Goal: Task Accomplishment & Management: Use online tool/utility

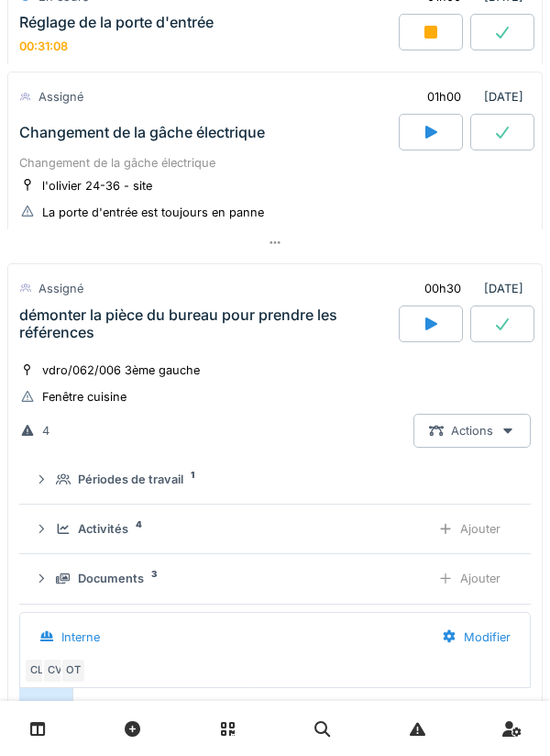
scroll to position [1672, 0]
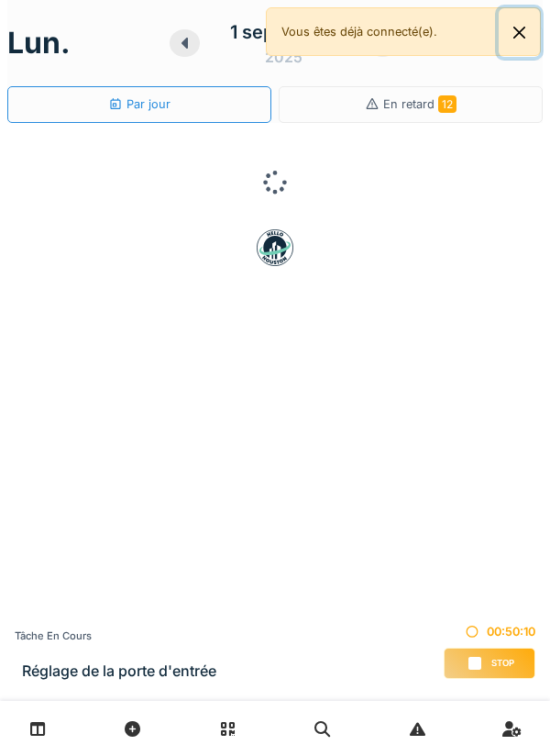
click at [517, 39] on button "Close" at bounding box center [519, 32] width 41 height 49
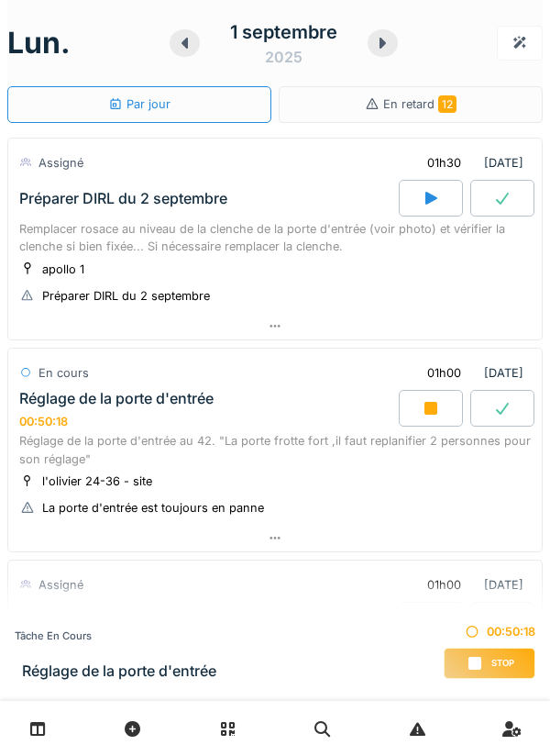
click at [279, 540] on icon at bounding box center [275, 538] width 15 height 12
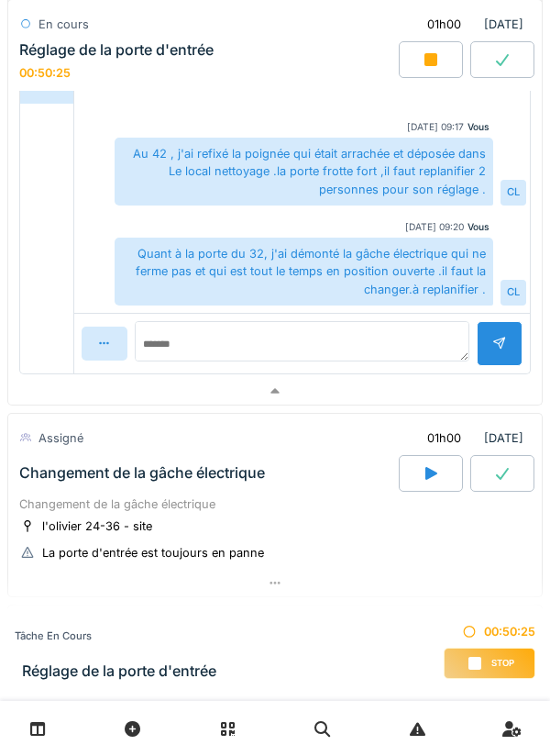
scroll to position [771, 0]
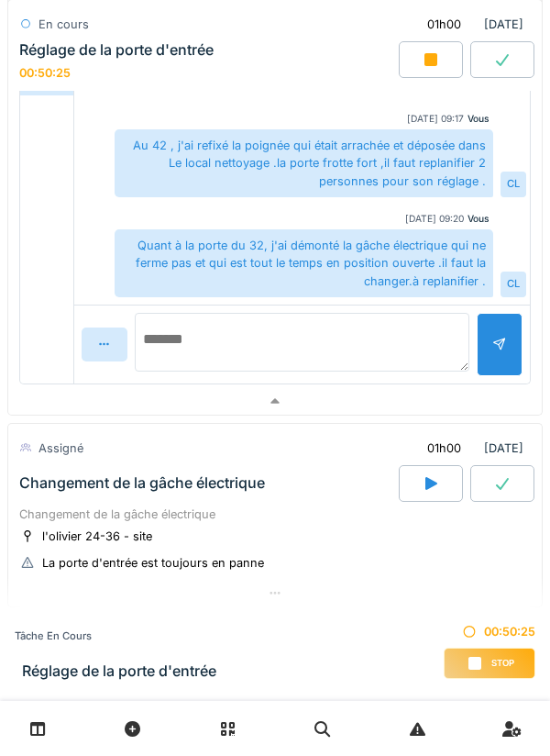
click at [231, 328] on textarea at bounding box center [302, 342] width 335 height 59
type textarea "*******"
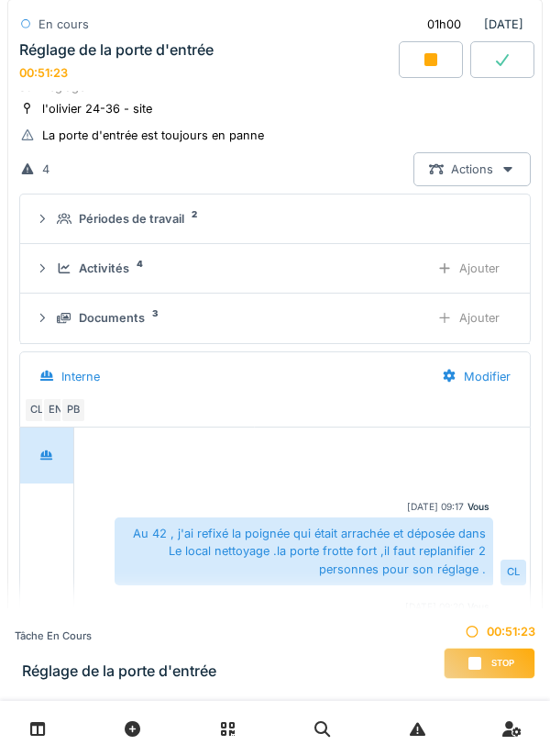
scroll to position [395, 0]
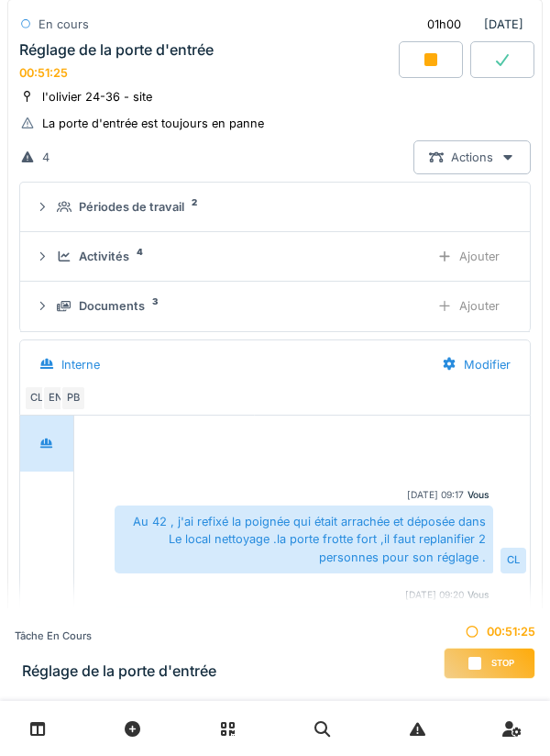
type textarea "**********"
click at [121, 267] on div "Activités 4 Ajouter" at bounding box center [275, 256] width 480 height 34
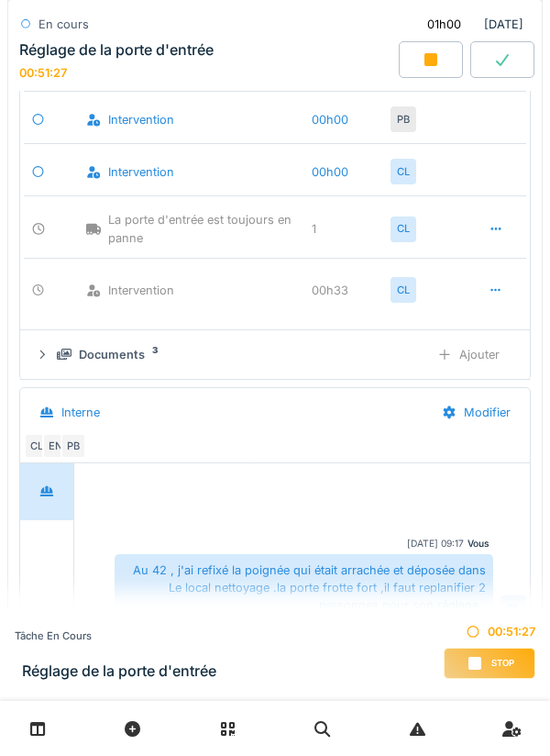
scroll to position [591, 0]
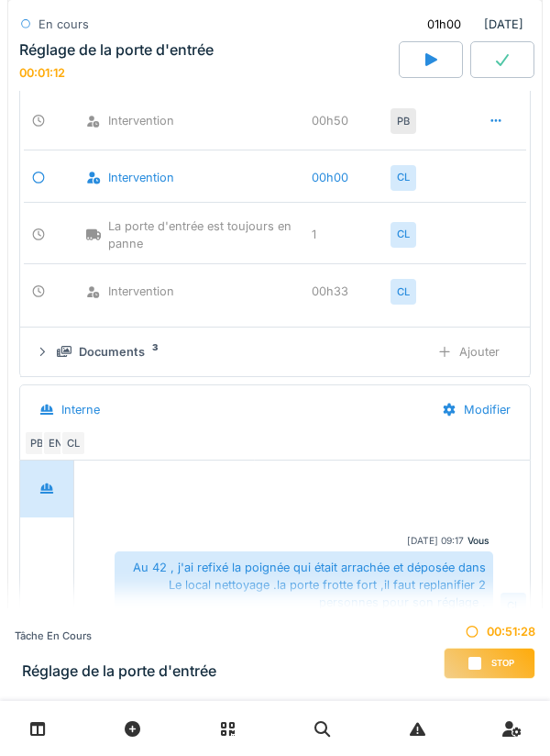
click at [492, 665] on span "Stop" at bounding box center [502, 663] width 23 height 13
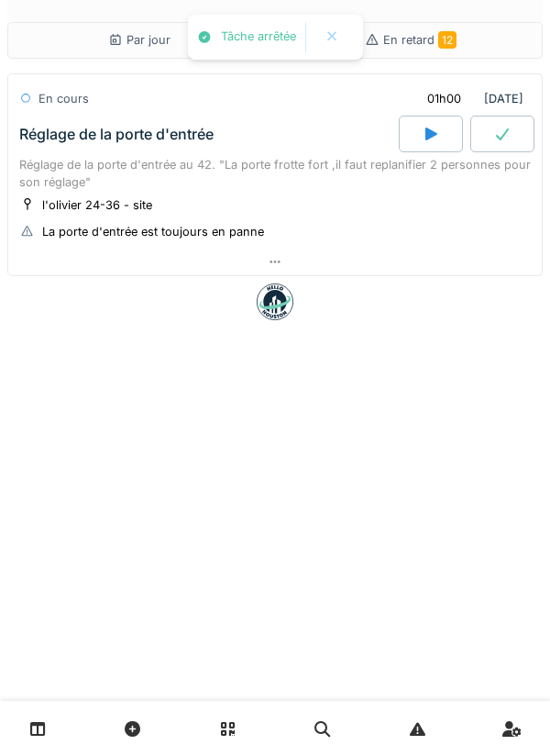
scroll to position [0, 0]
click at [282, 267] on div at bounding box center [275, 261] width 534 height 27
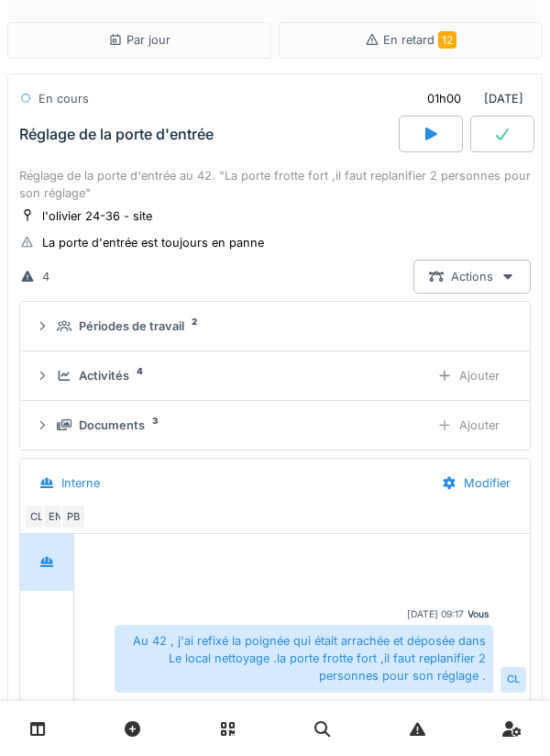
click at [465, 381] on div "Ajouter" at bounding box center [469, 376] width 94 height 34
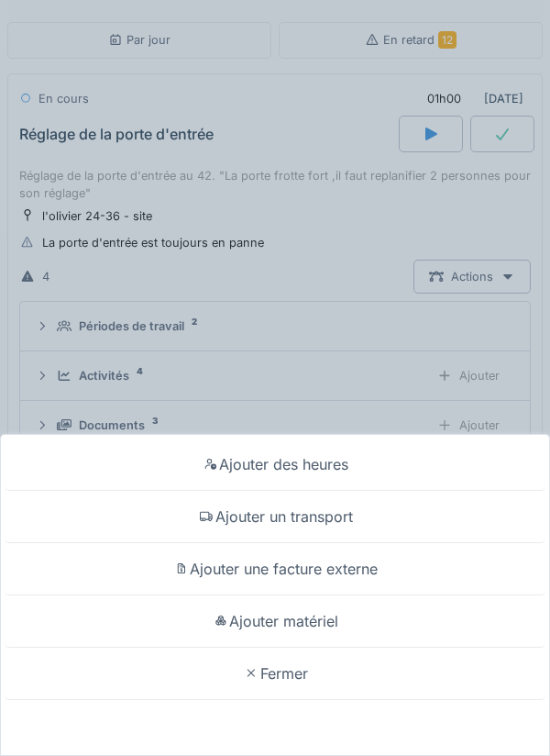
click at [334, 517] on div "Ajouter un transport" at bounding box center [275, 517] width 541 height 52
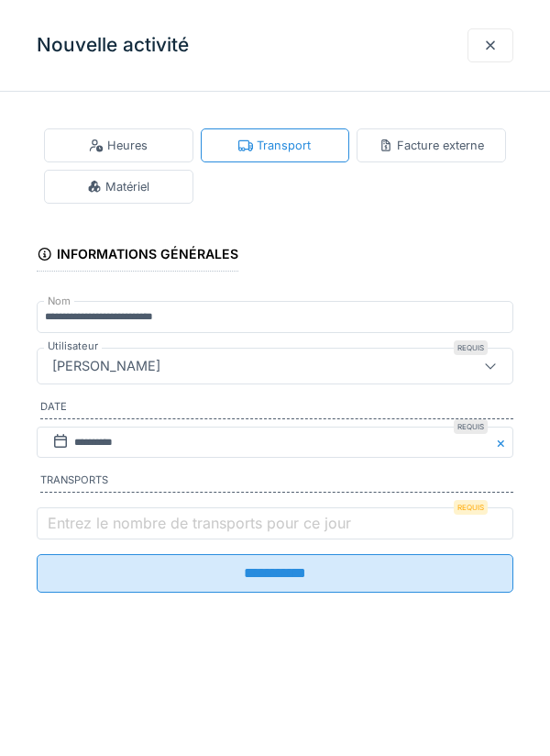
click at [174, 527] on label "Entrez le nombre de transports pour ce jour" at bounding box center [199, 523] width 311 height 22
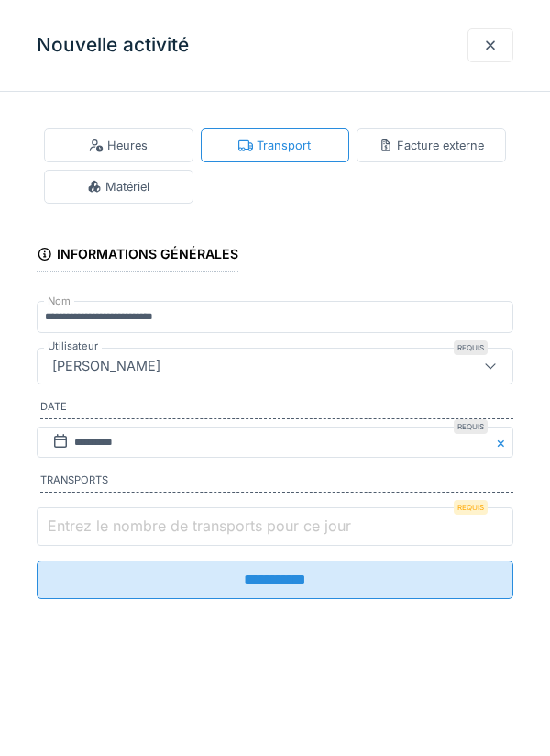
click at [174, 527] on input "Entrez le nombre de transports pour ce jour" at bounding box center [275, 526] width 477 height 39
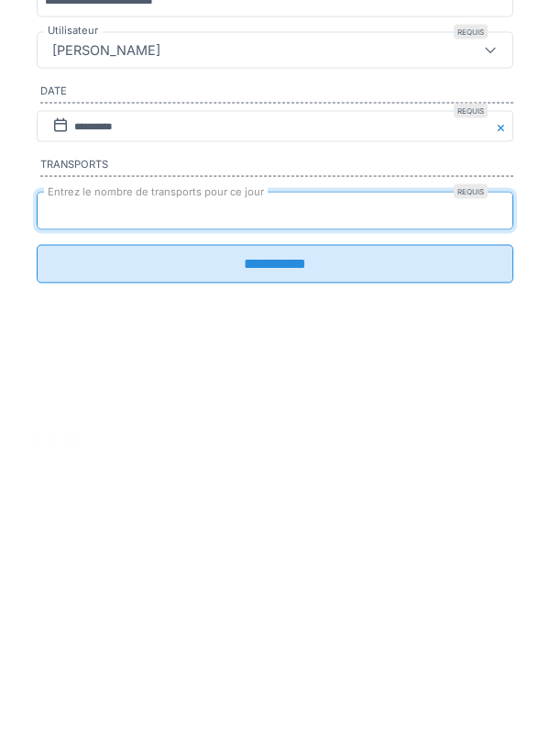
type input "*"
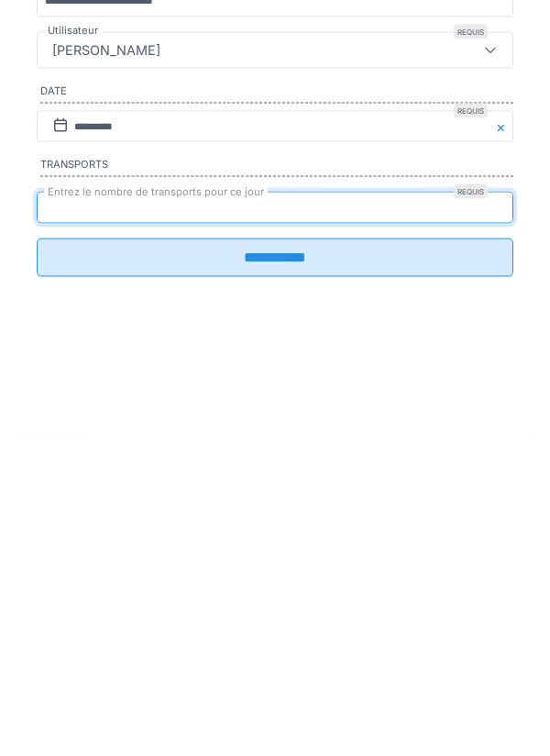
click at [269, 589] on input "**********" at bounding box center [275, 573] width 477 height 39
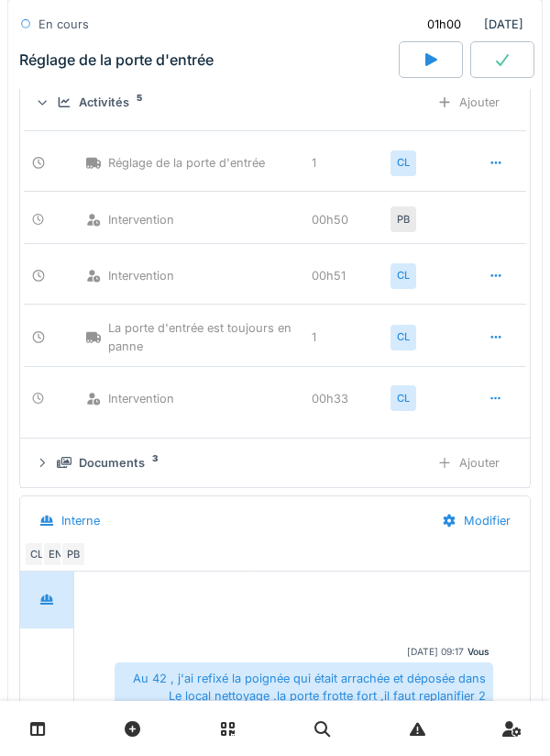
scroll to position [275, 0]
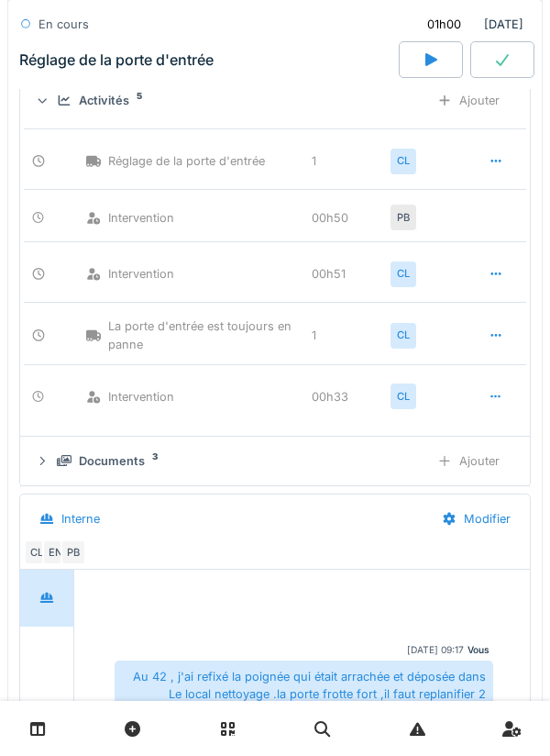
click at [480, 463] on div "Ajouter" at bounding box center [469, 461] width 94 height 34
click at [169, 461] on div "Documents 4" at bounding box center [236, 460] width 358 height 17
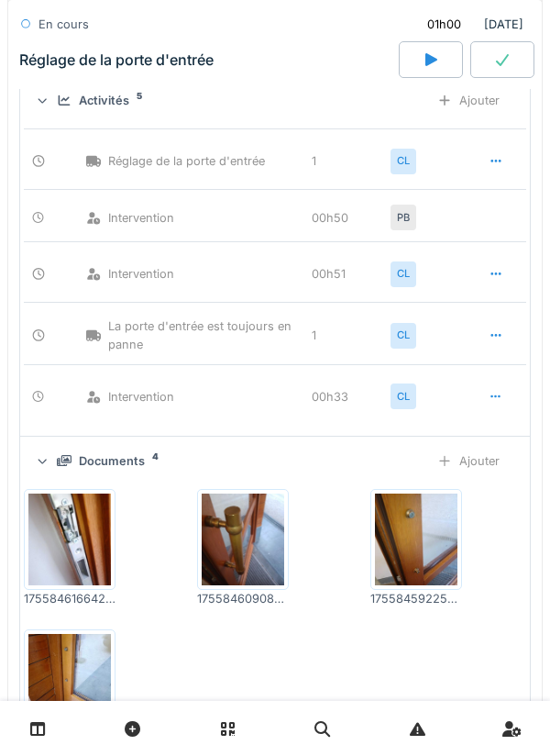
click at [72, 662] on img at bounding box center [69, 680] width 83 height 92
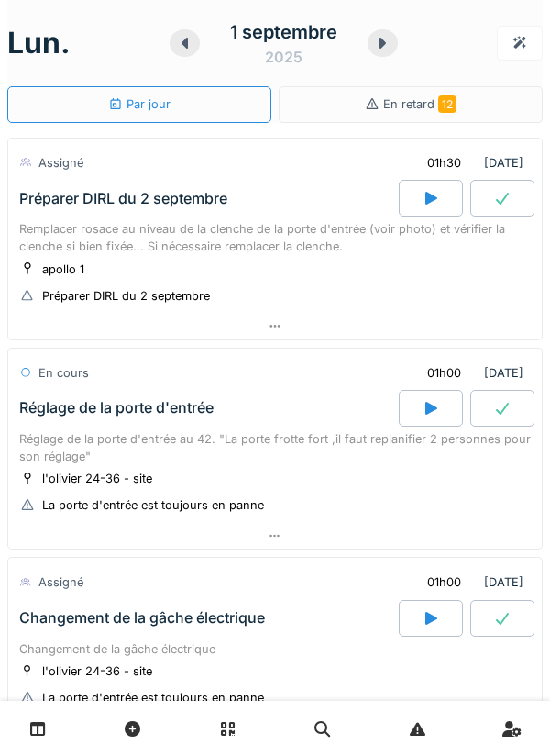
click at [275, 535] on icon at bounding box center [275, 536] width 10 height 3
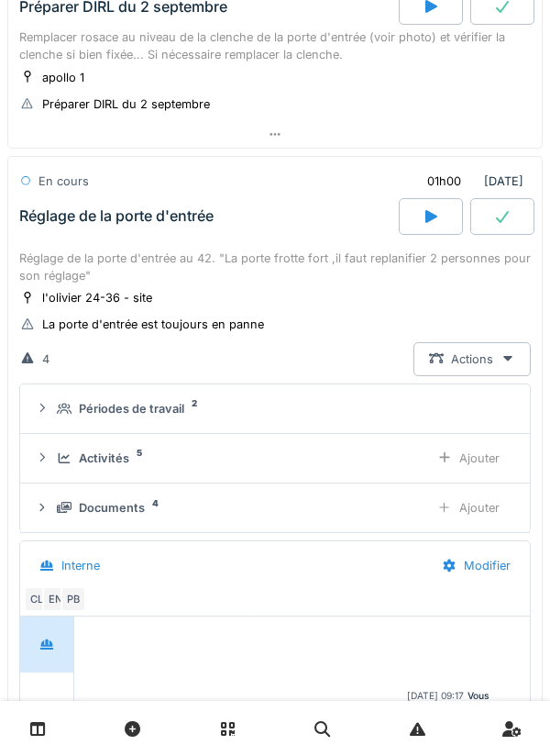
scroll to position [274, 0]
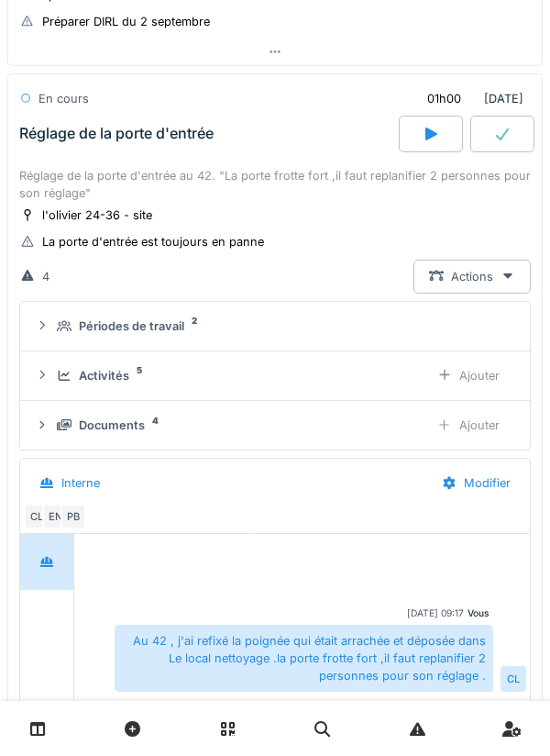
click at [468, 427] on div "Ajouter" at bounding box center [469, 425] width 94 height 34
click at [150, 424] on div "Documents 5" at bounding box center [236, 424] width 358 height 17
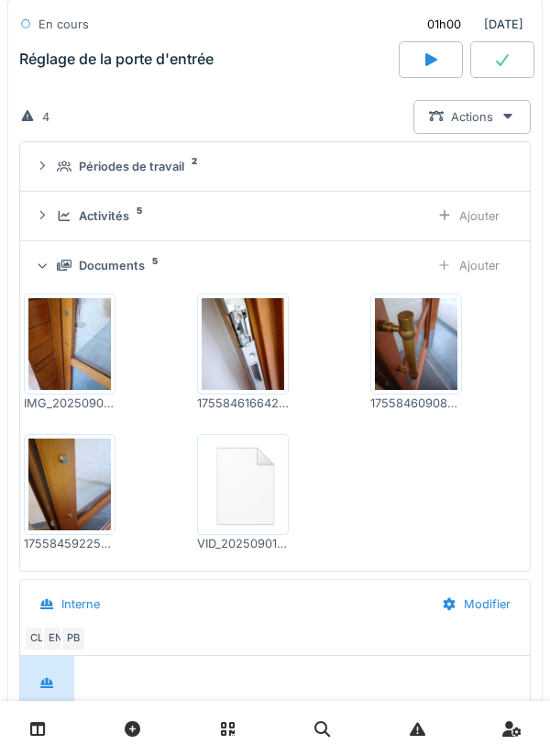
scroll to position [468, 0]
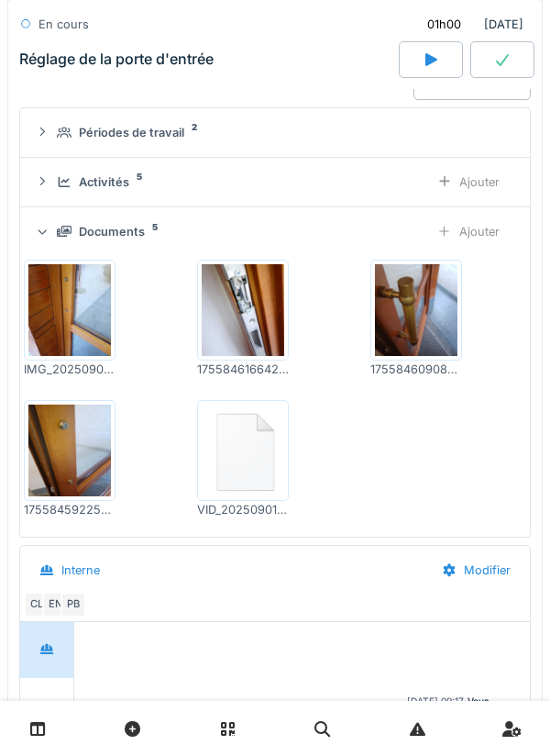
click at [72, 447] on img at bounding box center [69, 450] width 83 height 92
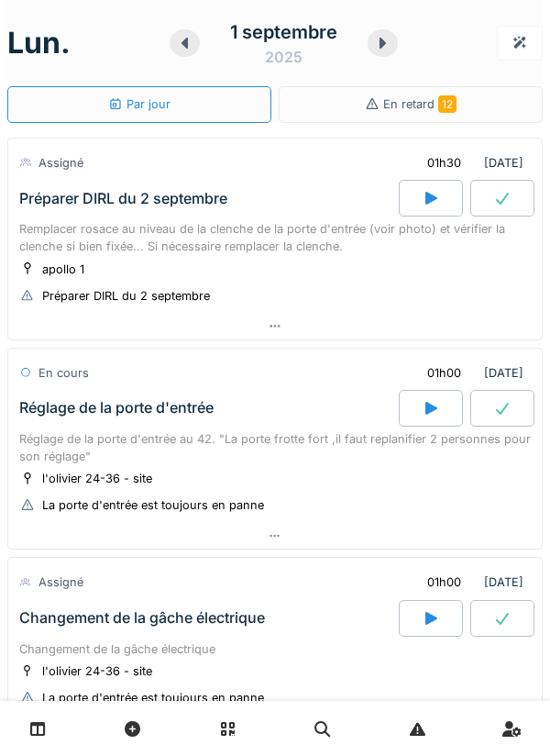
click at [282, 535] on div at bounding box center [275, 536] width 534 height 27
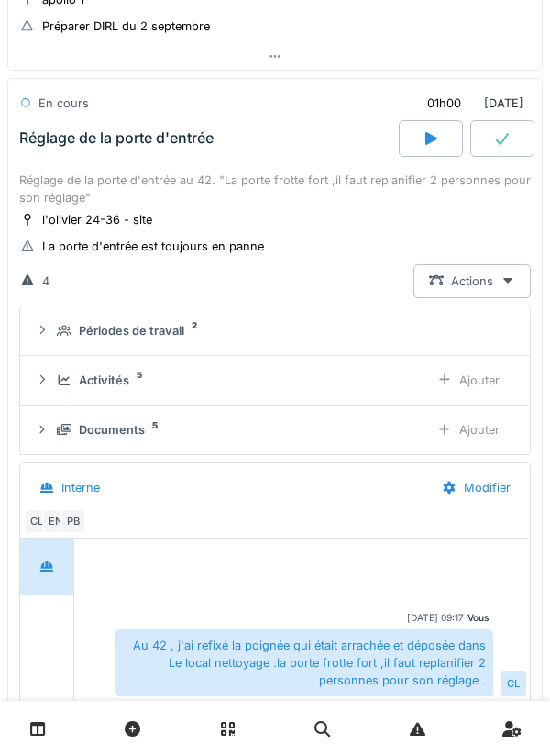
scroll to position [274, 0]
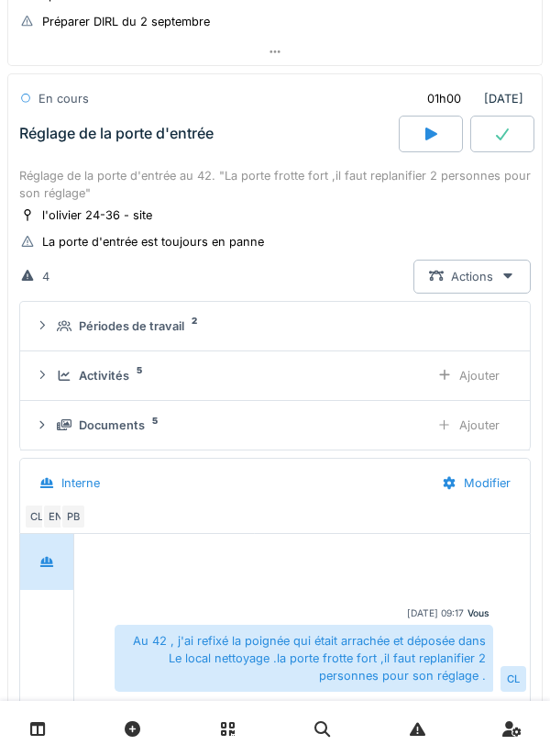
click at [169, 421] on div "Documents 5" at bounding box center [236, 424] width 358 height 17
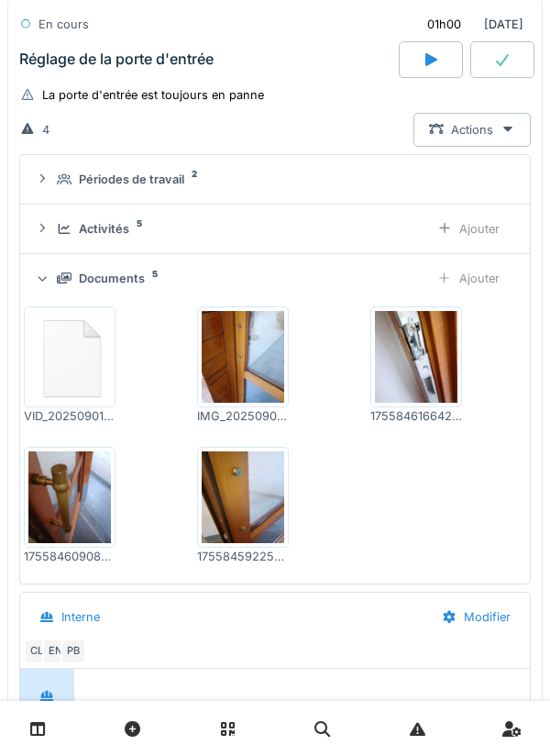
scroll to position [425, 0]
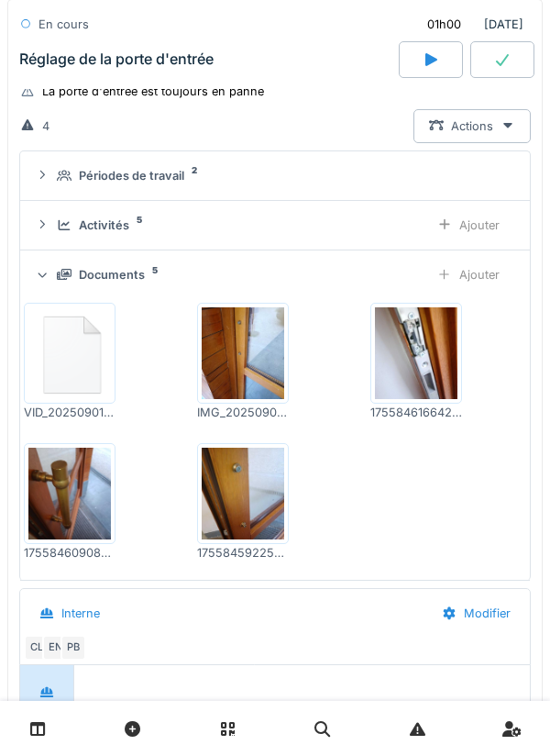
click at [73, 359] on img at bounding box center [69, 353] width 83 height 92
click at [86, 353] on img at bounding box center [69, 353] width 83 height 92
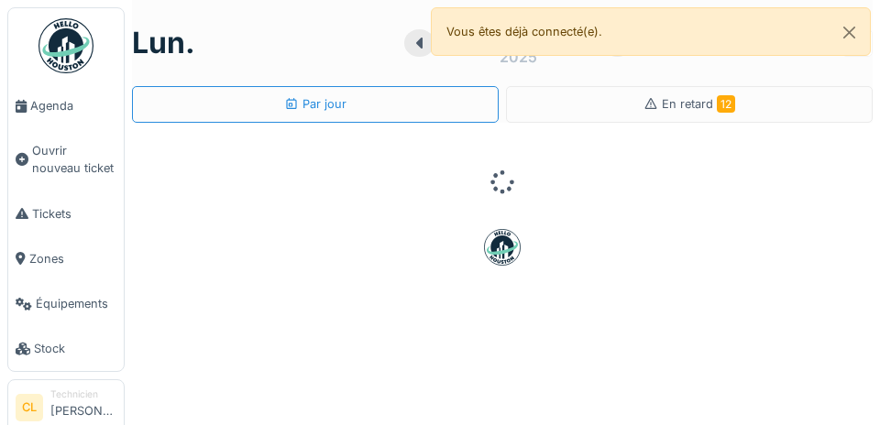
click at [50, 114] on span "Agenda" at bounding box center [73, 105] width 86 height 17
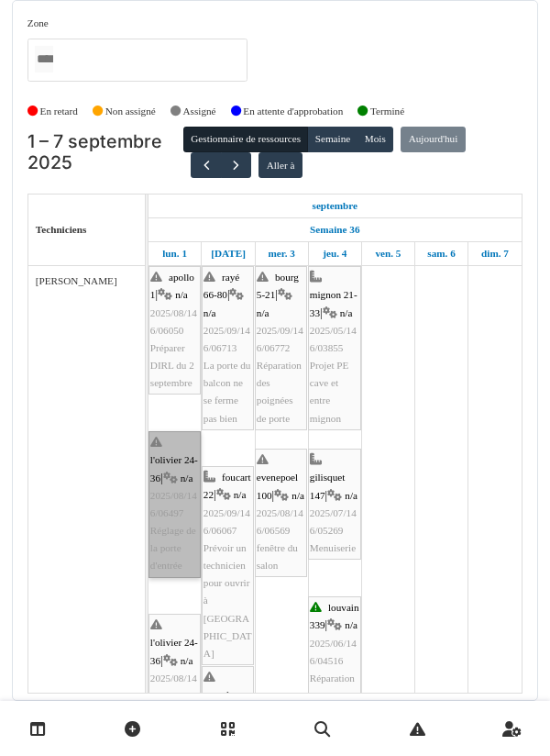
click at [174, 511] on link "l'olivier 24-36 | n/a 2025/08/146/06497 Réglage de la porte d'entrée" at bounding box center [175, 504] width 52 height 147
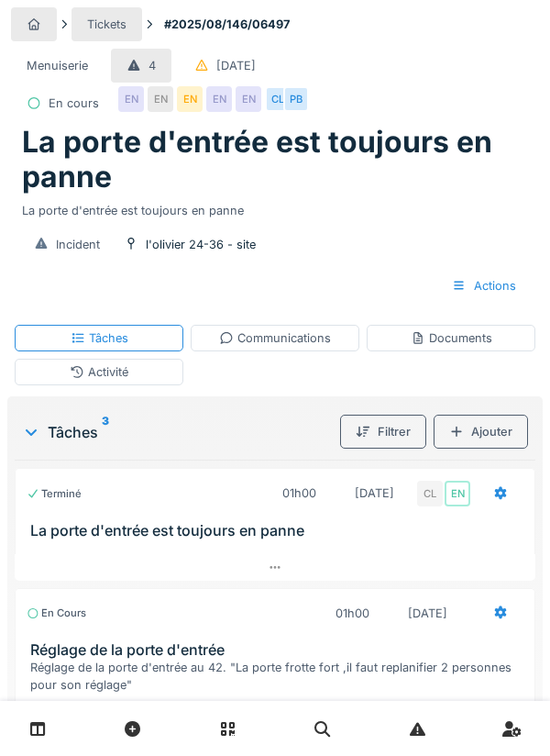
scroll to position [63, 0]
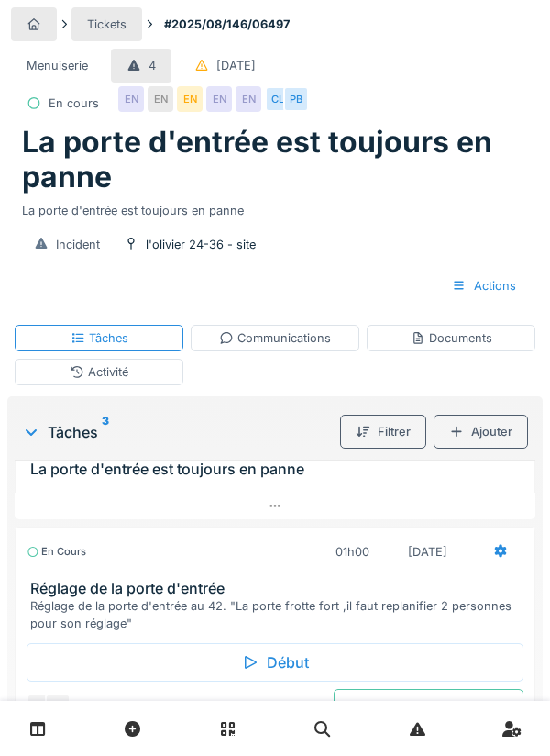
click at [501, 556] on div at bounding box center [500, 551] width 15 height 17
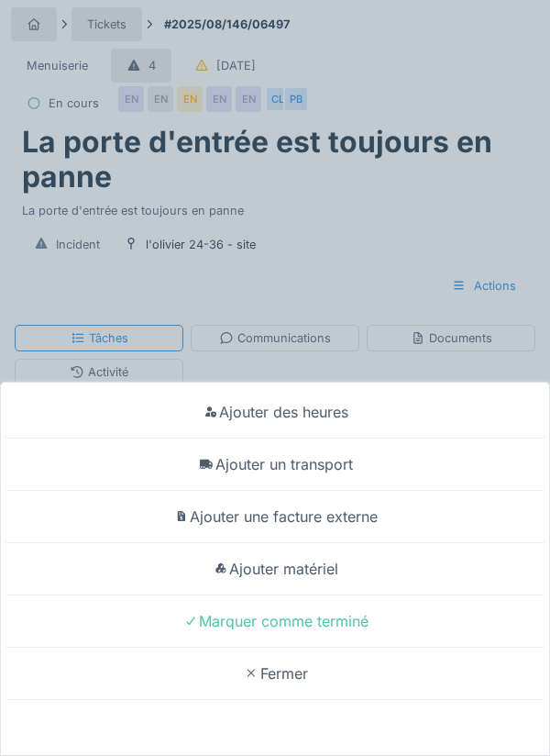
click at [311, 626] on div "Marquer comme terminé" at bounding box center [275, 621] width 541 height 52
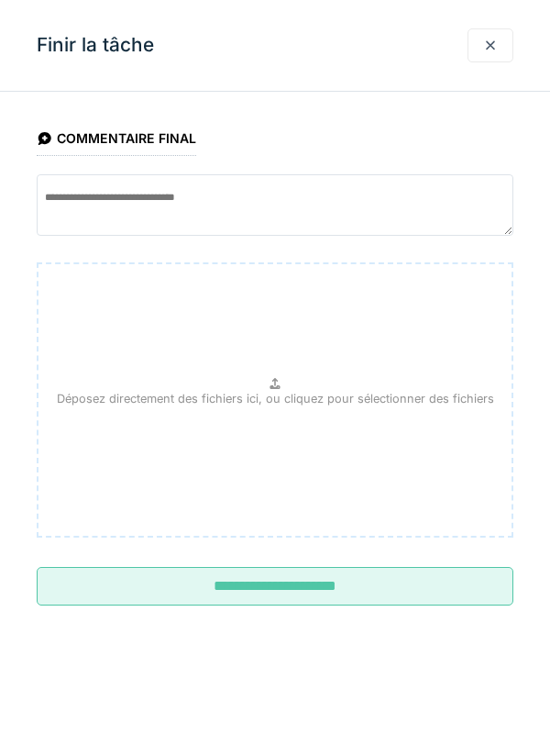
click at [295, 583] on input "**********" at bounding box center [275, 586] width 477 height 39
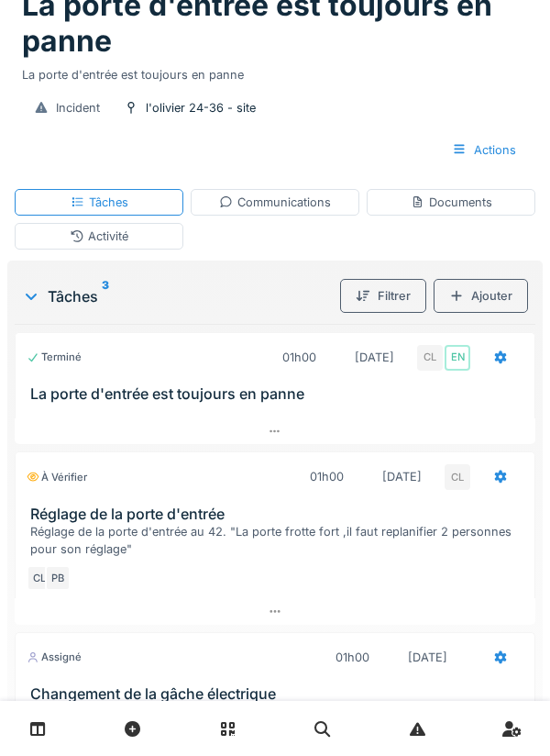
scroll to position [0, 0]
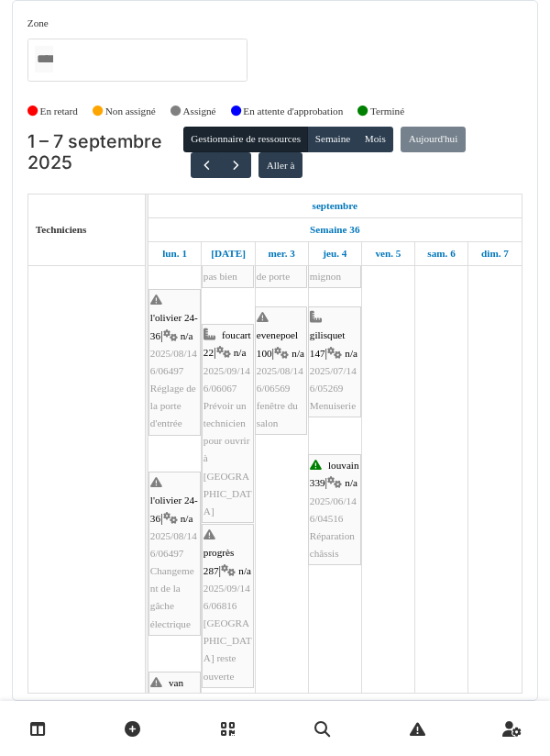
scroll to position [142, 0]
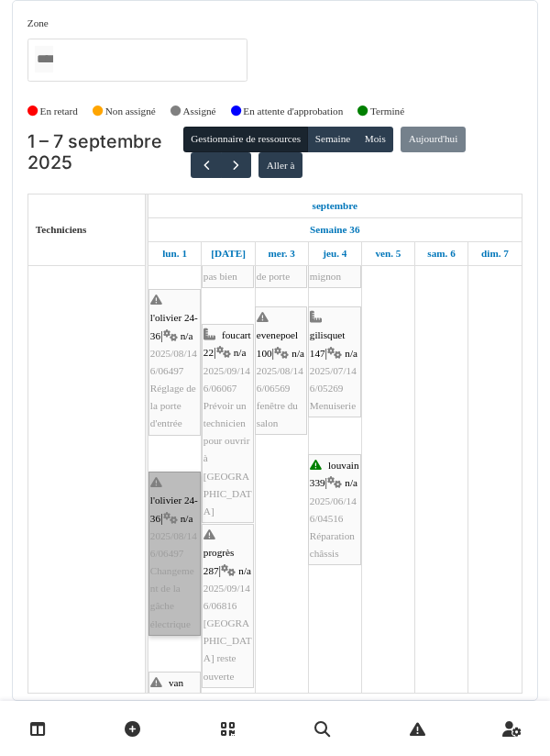
click at [175, 573] on link "l'olivier 24-36 | n/a 2025/08/146/06497 Changement de la gâche électrique" at bounding box center [175, 553] width 52 height 164
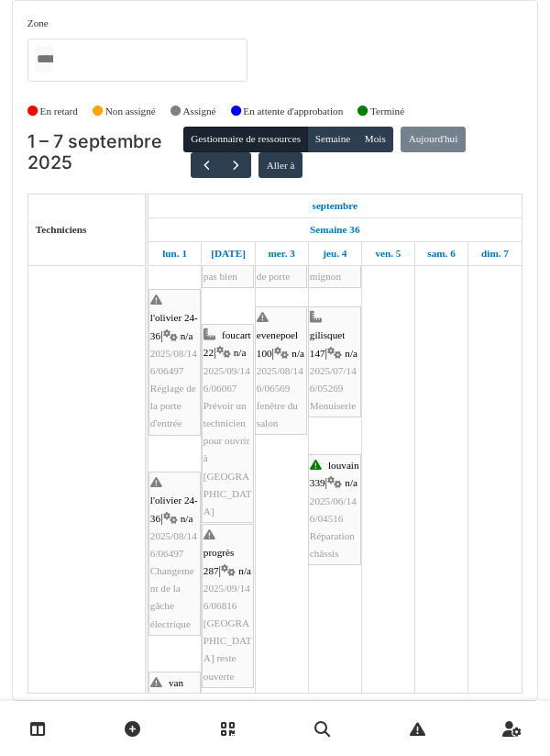
scroll to position [201, 0]
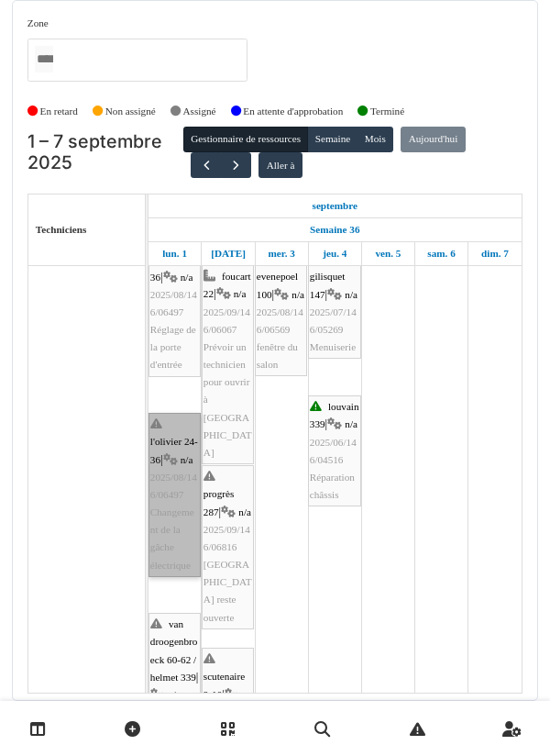
click at [168, 544] on link "l'olivier 24-36 | n/a 2025/08/146/06497 Changement de la gâche électrique" at bounding box center [175, 495] width 52 height 164
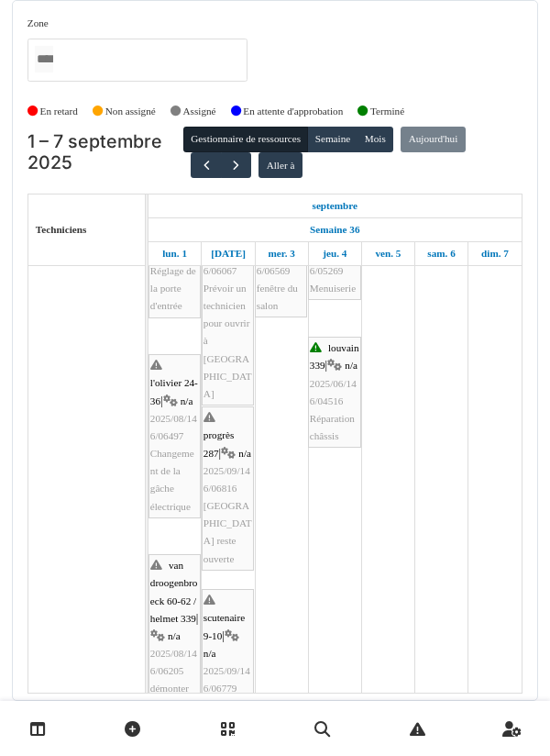
scroll to position [259, 0]
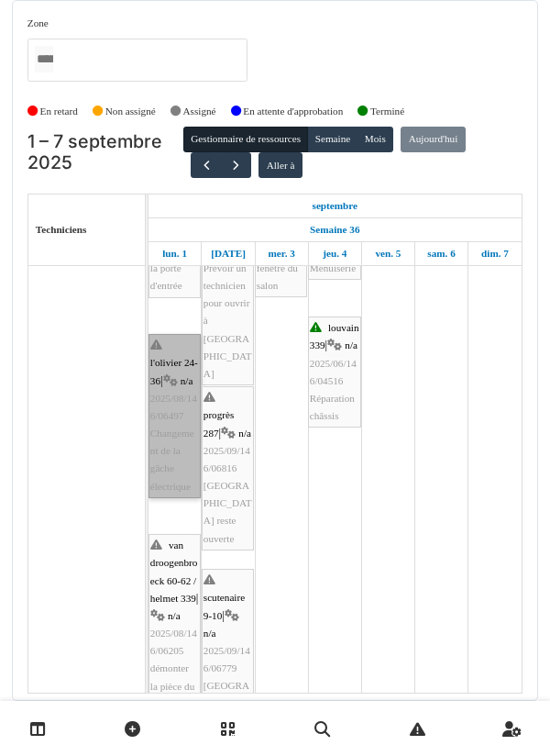
click at [167, 464] on link "l'olivier 24-36 | n/a 2025/08/146/06497 Changement de la gâche électrique" at bounding box center [175, 416] width 52 height 164
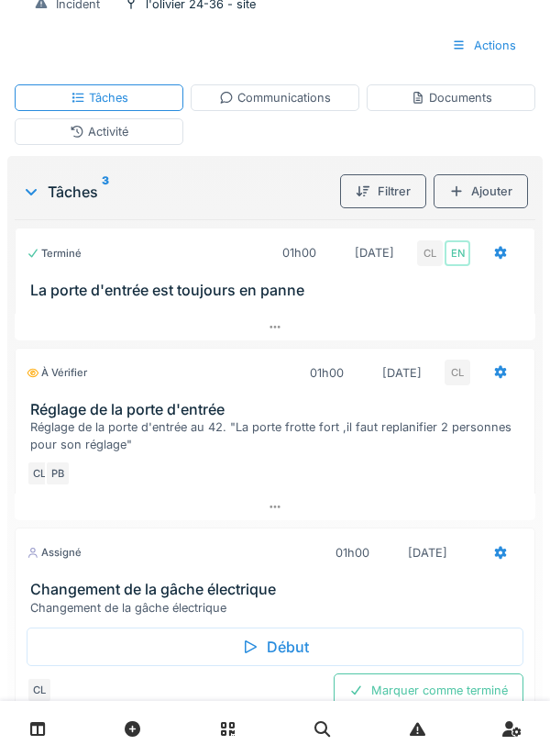
scroll to position [288, 0]
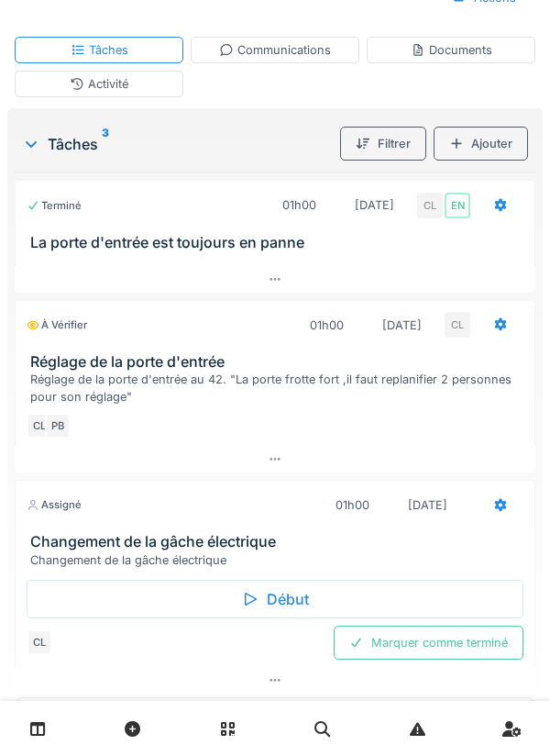
click at [288, 604] on div "Début" at bounding box center [275, 599] width 497 height 39
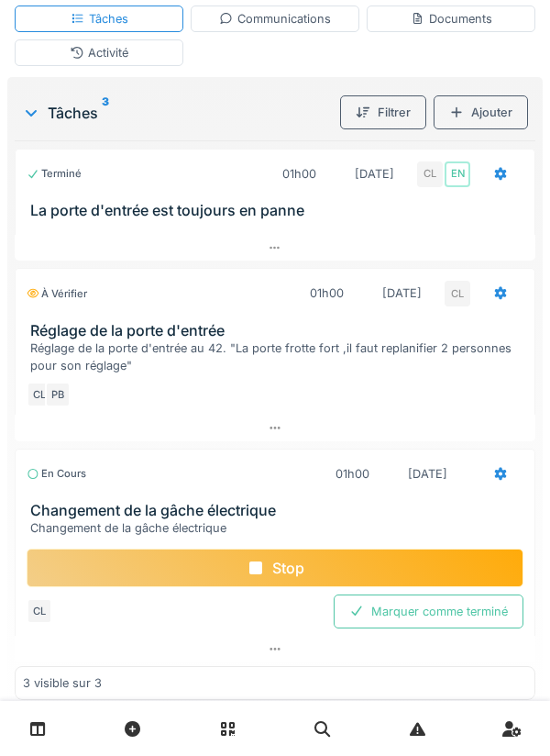
scroll to position [6, 0]
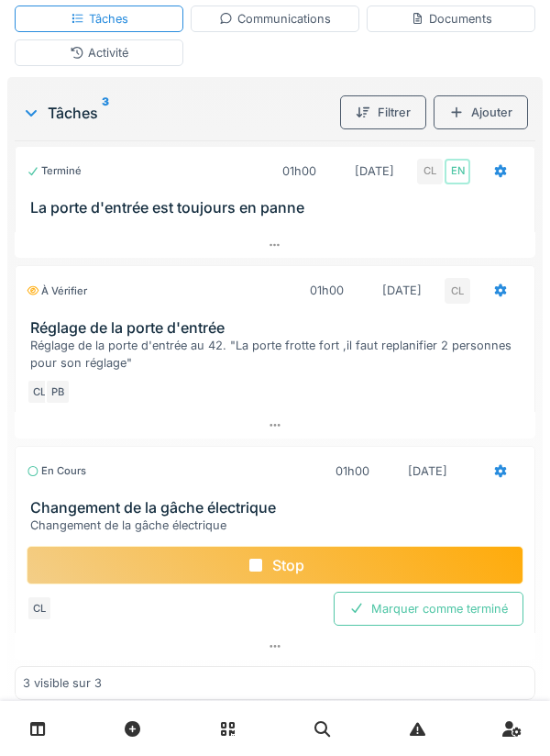
click at [285, 584] on div "Stop" at bounding box center [275, 565] width 497 height 39
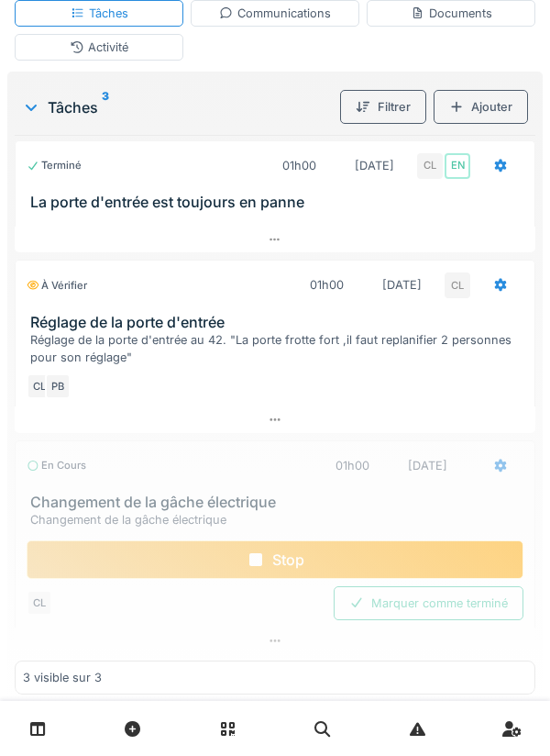
scroll to position [0, 0]
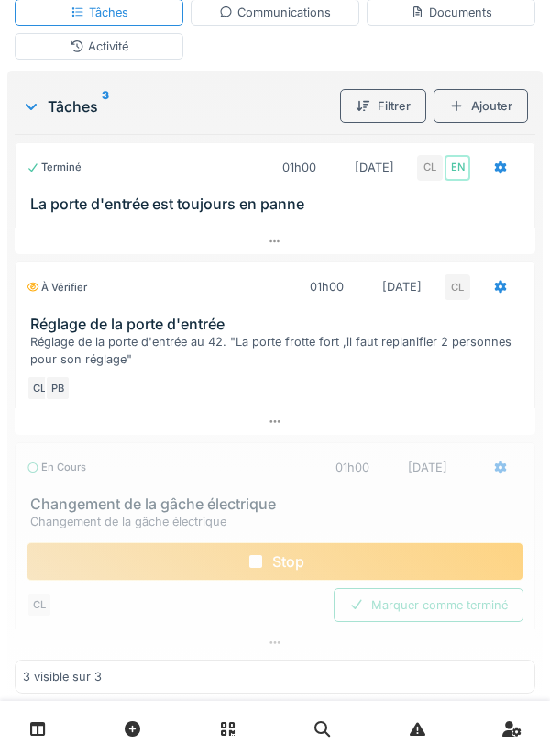
click at [284, 656] on div at bounding box center [275, 642] width 521 height 27
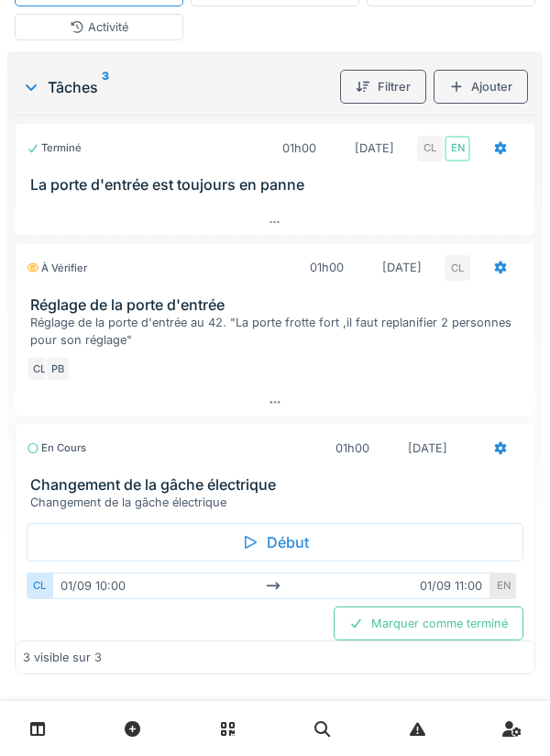
scroll to position [301, 0]
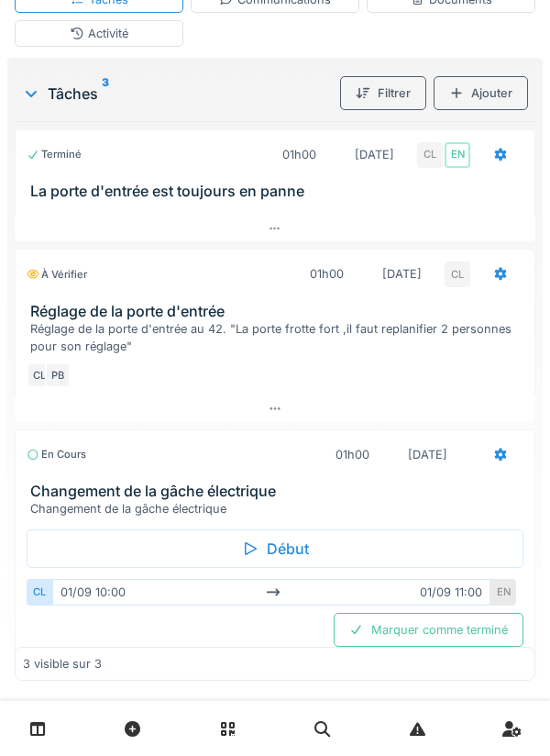
click at [282, 8] on div "Communications" at bounding box center [275, -1] width 112 height 17
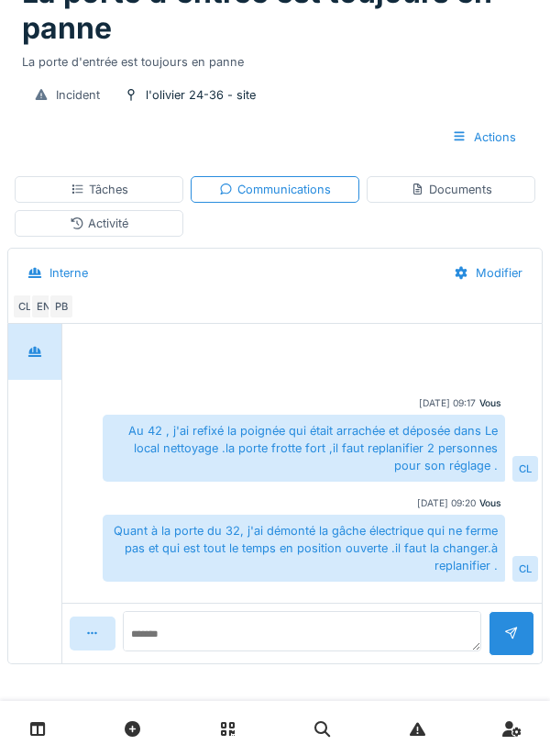
click at [457, 201] on div "Documents" at bounding box center [451, 189] width 169 height 27
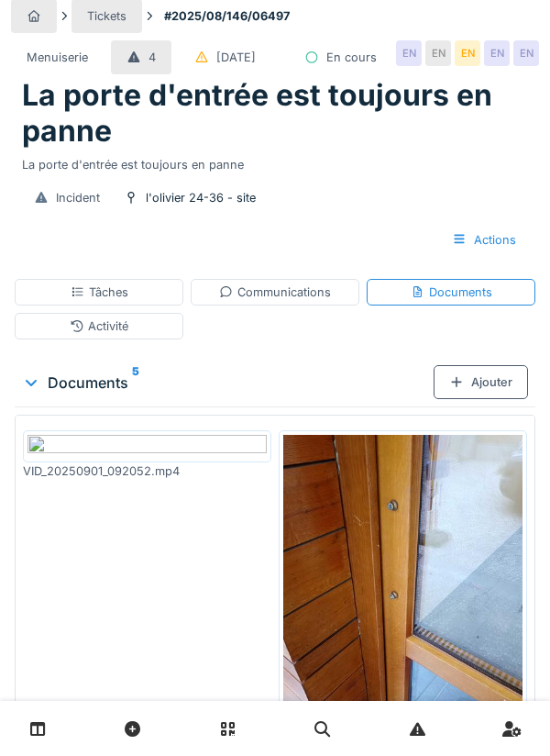
scroll to position [301, 0]
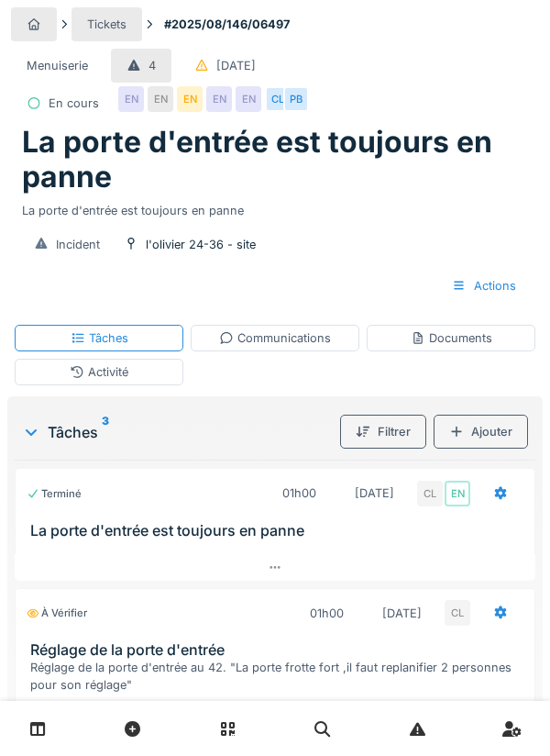
scroll to position [6, 0]
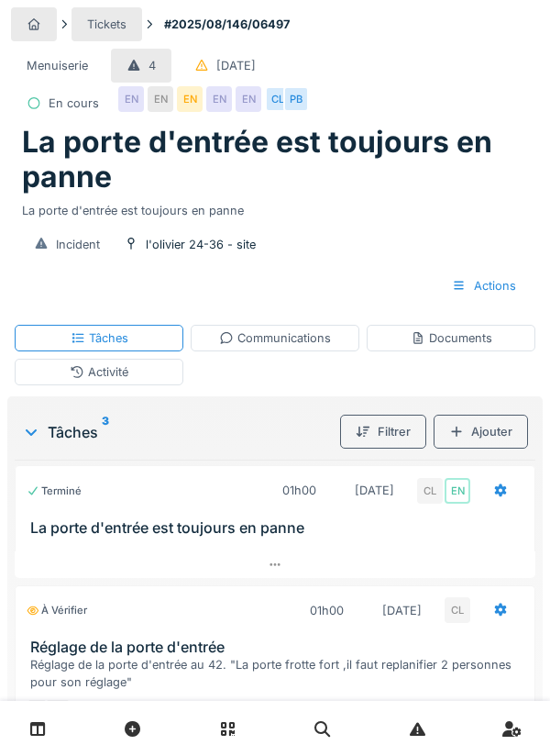
click at [414, 446] on div "Filtrer" at bounding box center [383, 431] width 86 height 34
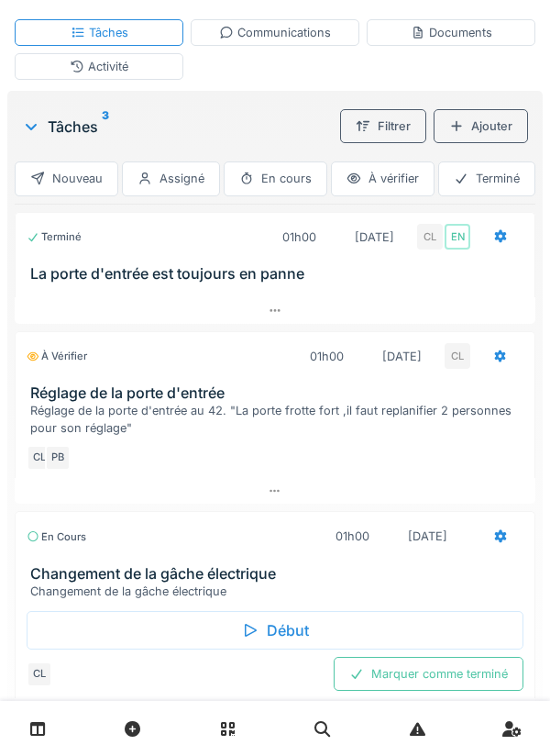
scroll to position [337, 0]
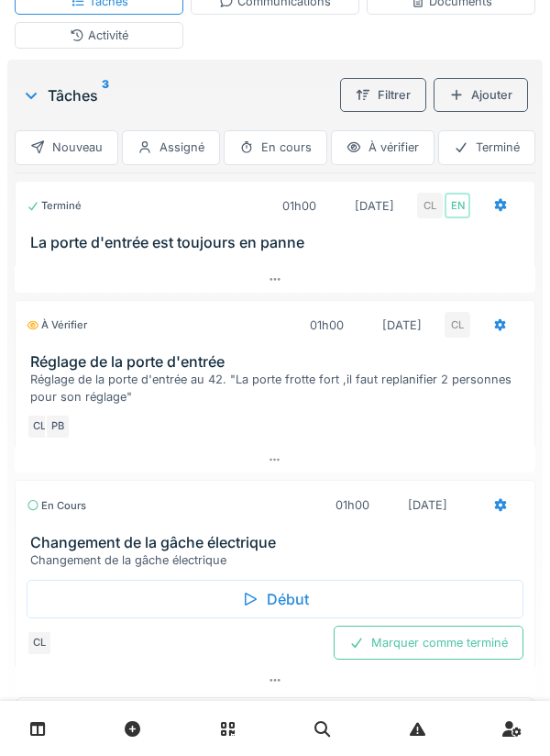
click at [282, 690] on div at bounding box center [275, 680] width 521 height 27
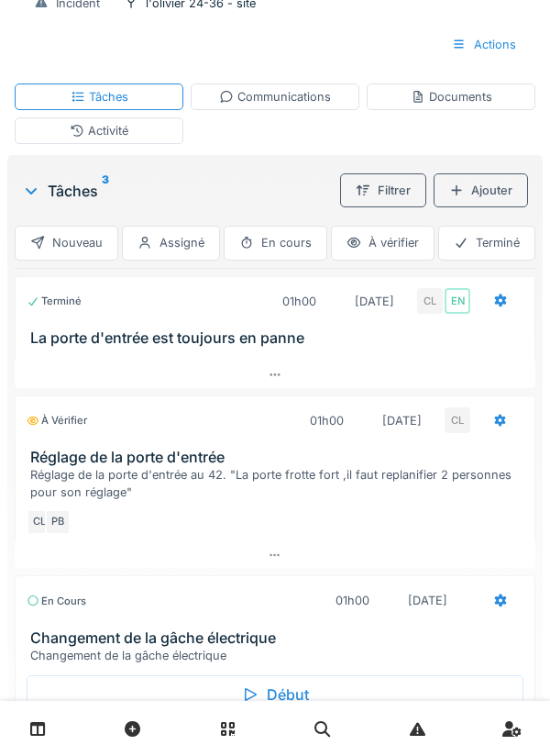
scroll to position [0, 0]
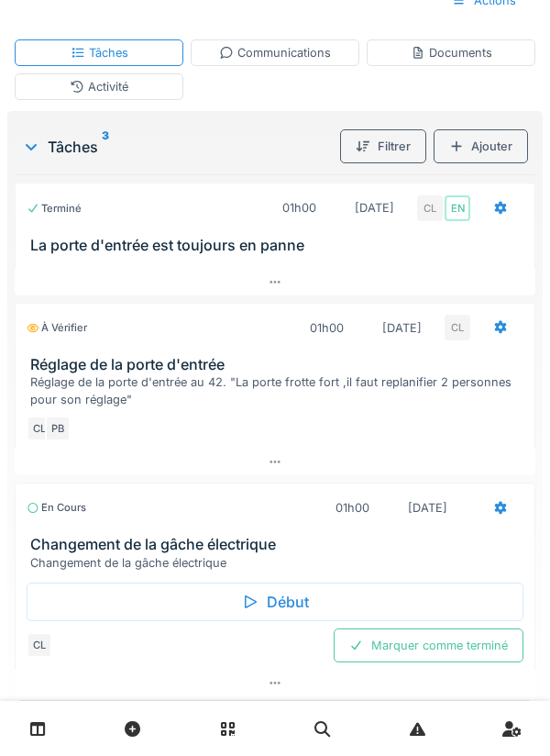
scroll to position [288, 0]
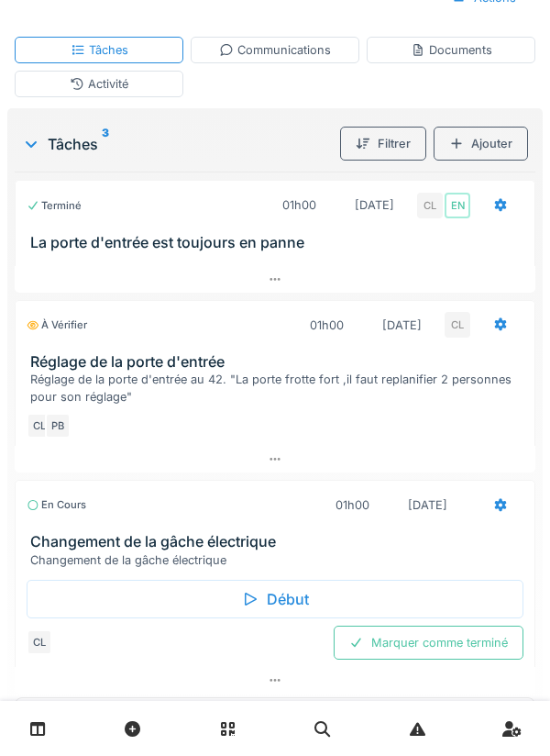
click at [271, 679] on icon at bounding box center [275, 680] width 15 height 12
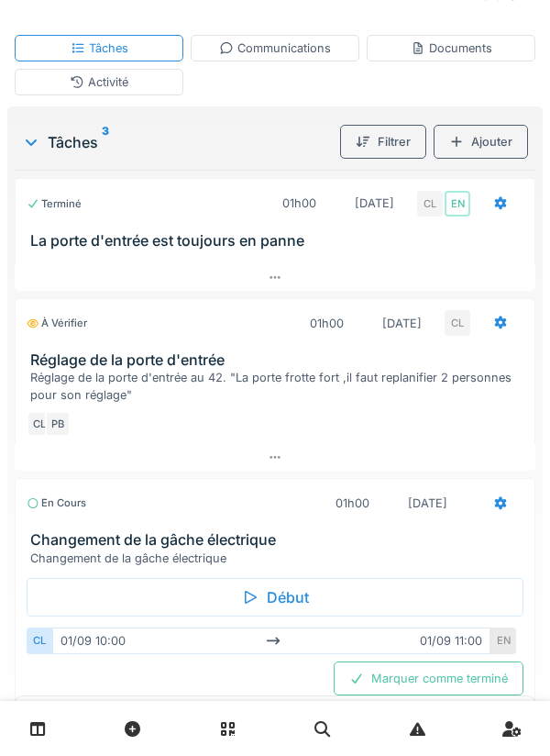
scroll to position [326, 0]
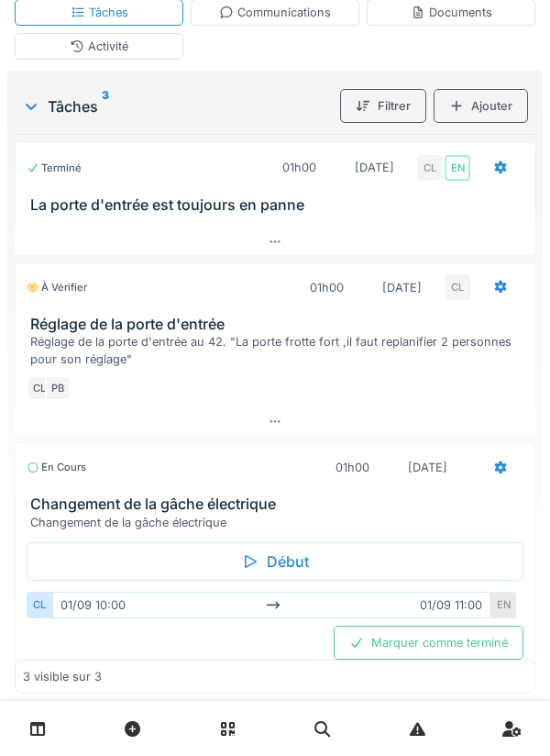
click at [455, 24] on div "Documents" at bounding box center [451, 12] width 169 height 27
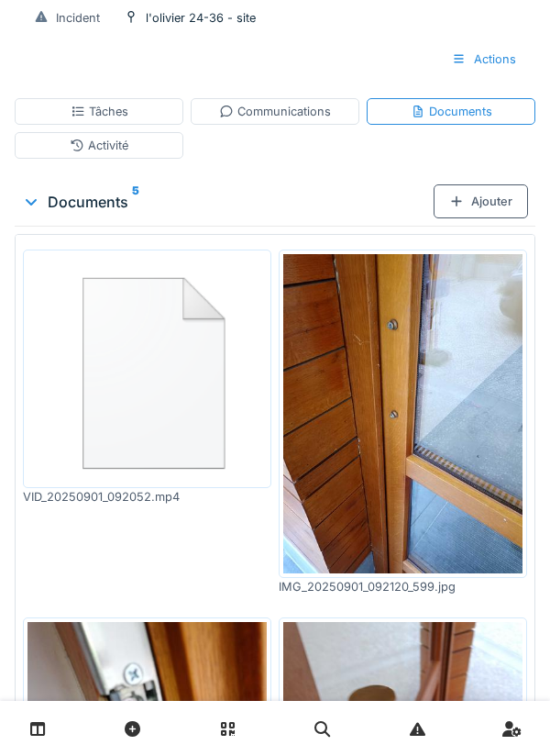
scroll to position [339, 0]
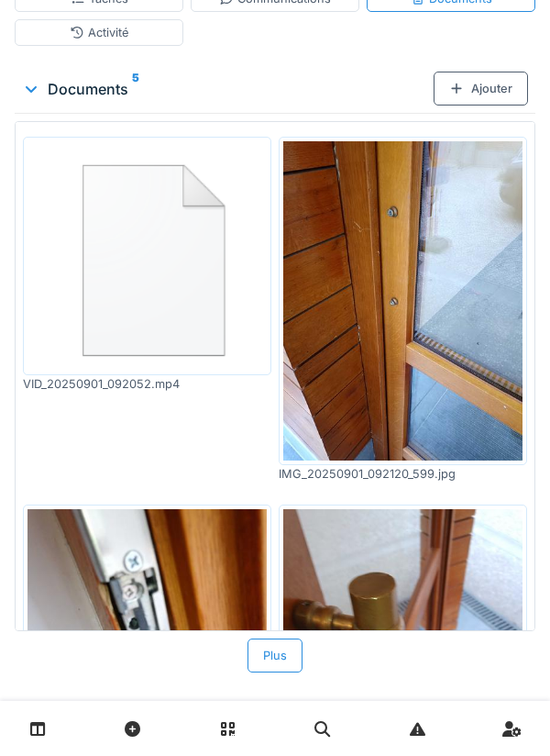
click at [466, 93] on div "Ajouter" at bounding box center [481, 89] width 94 height 34
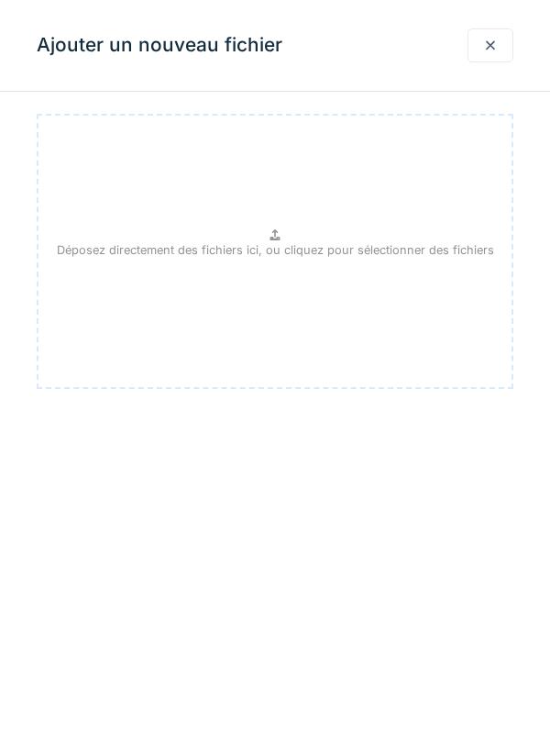
click at [286, 239] on div "Déposez directement des fichiers ici, ou cliquez pour sélectionner des fichiers" at bounding box center [275, 251] width 477 height 275
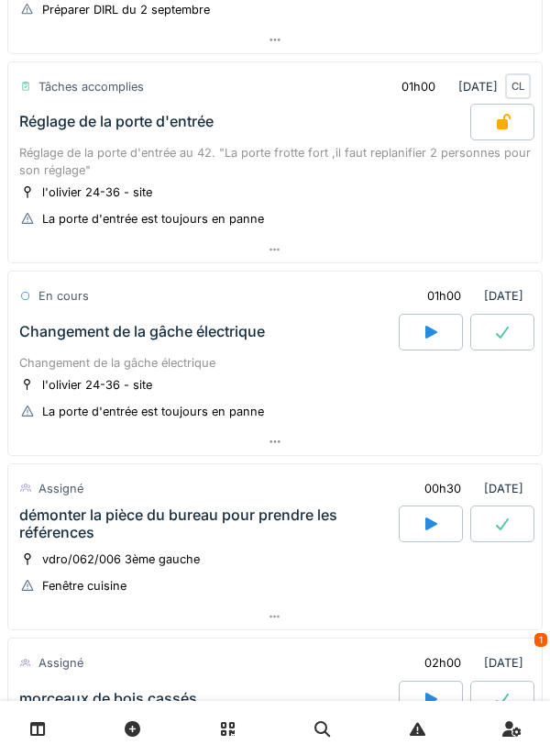
scroll to position [311, 0]
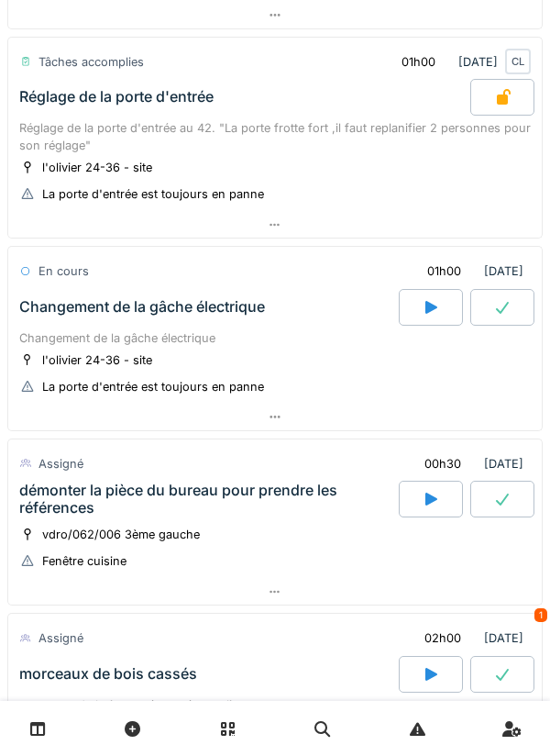
click at [281, 414] on icon at bounding box center [275, 417] width 15 height 12
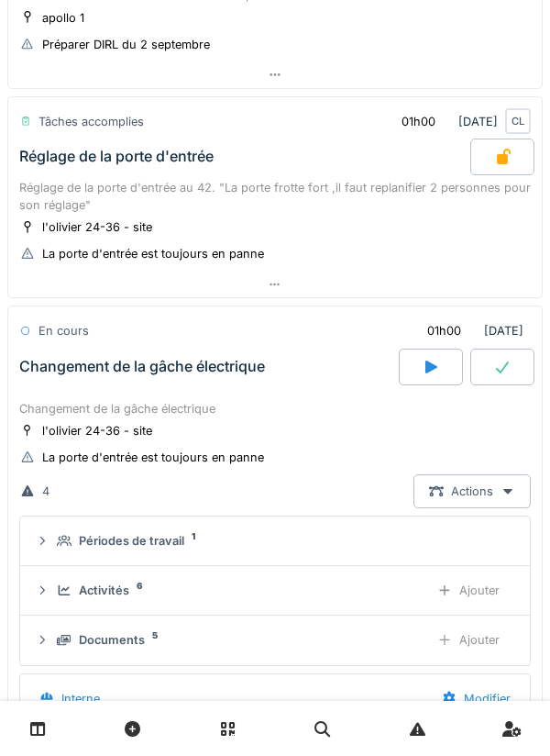
scroll to position [250, 0]
click at [282, 291] on div at bounding box center [275, 285] width 534 height 27
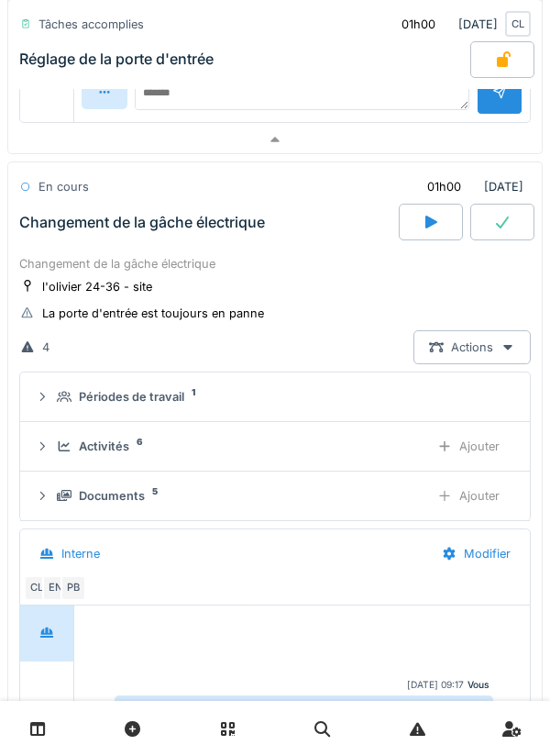
scroll to position [1021, 0]
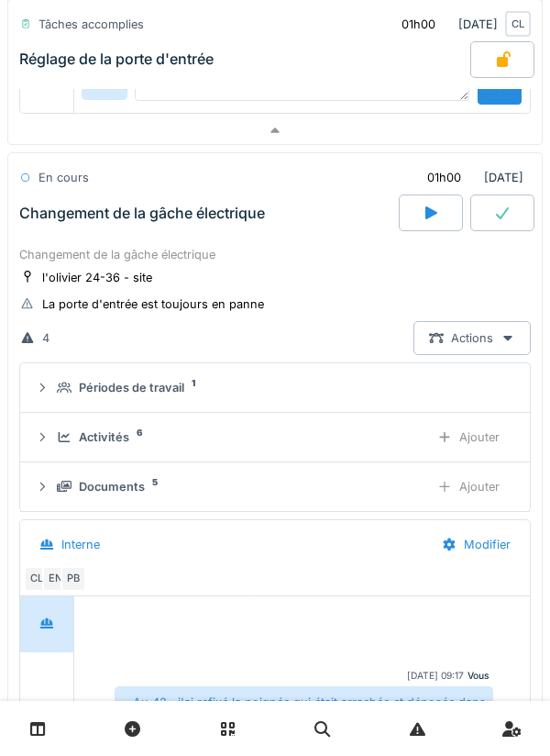
click at [475, 485] on div "Ajouter" at bounding box center [469, 486] width 94 height 34
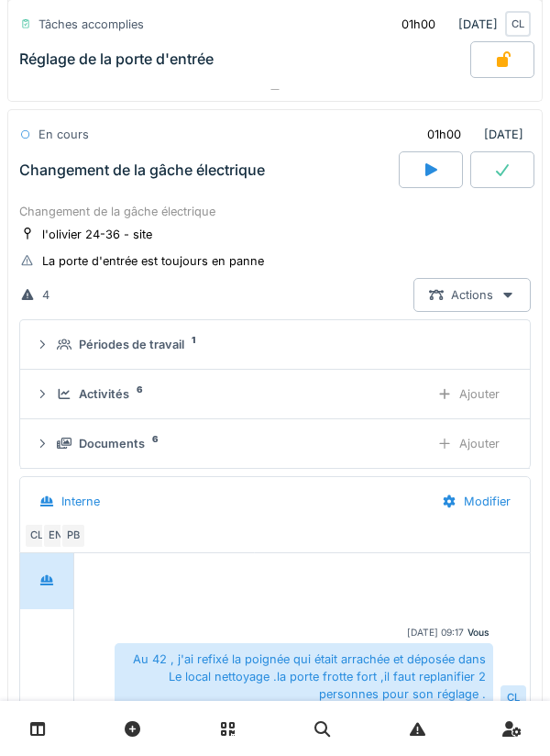
scroll to position [1080, 0]
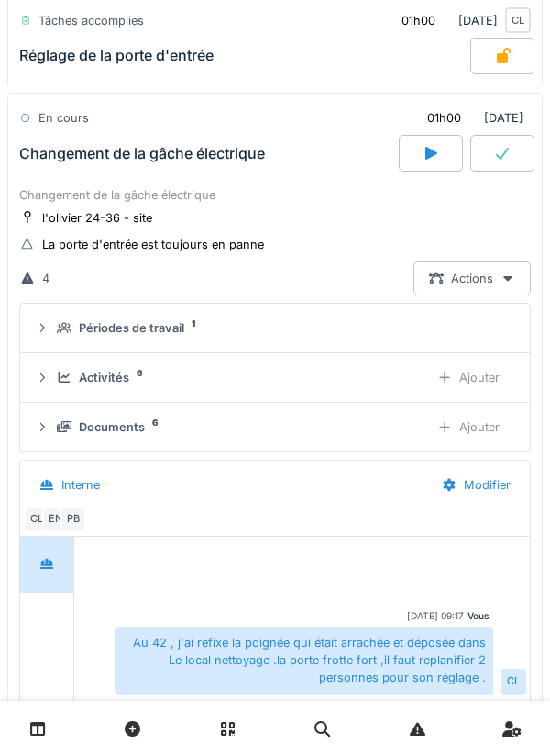
click at [461, 378] on div "Ajouter" at bounding box center [469, 377] width 94 height 34
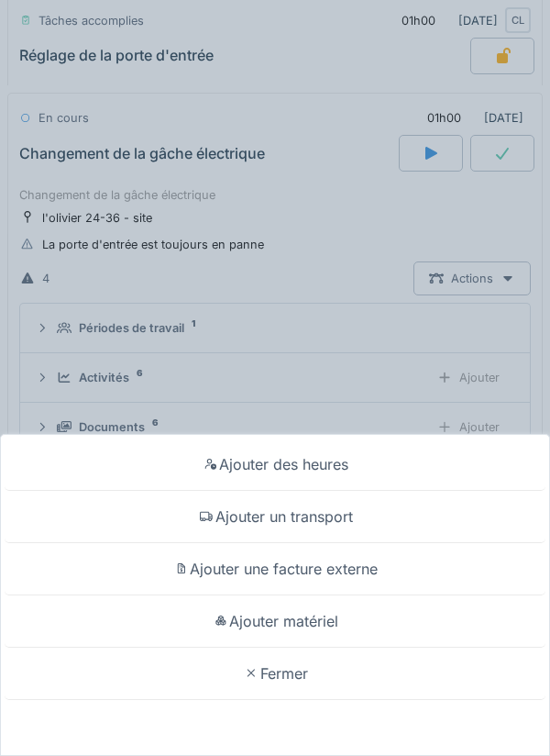
click at [337, 514] on div "Ajouter un transport" at bounding box center [275, 517] width 541 height 52
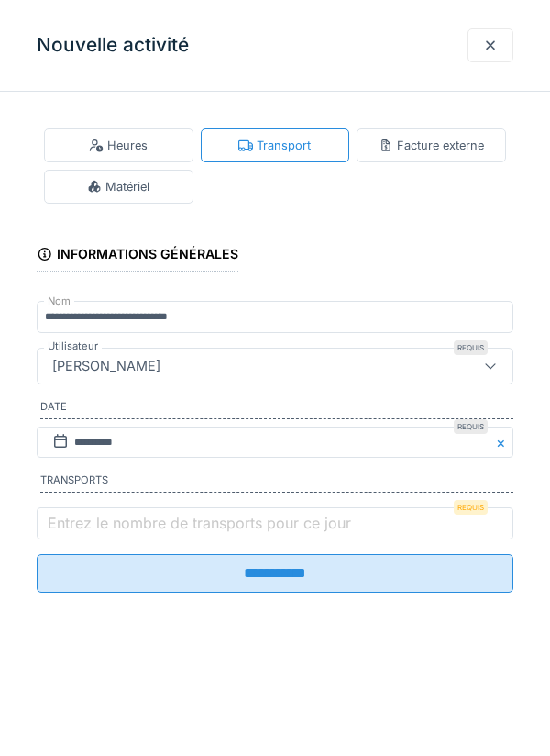
click at [83, 522] on label "Entrez le nombre de transports pour ce jour" at bounding box center [199, 523] width 311 height 22
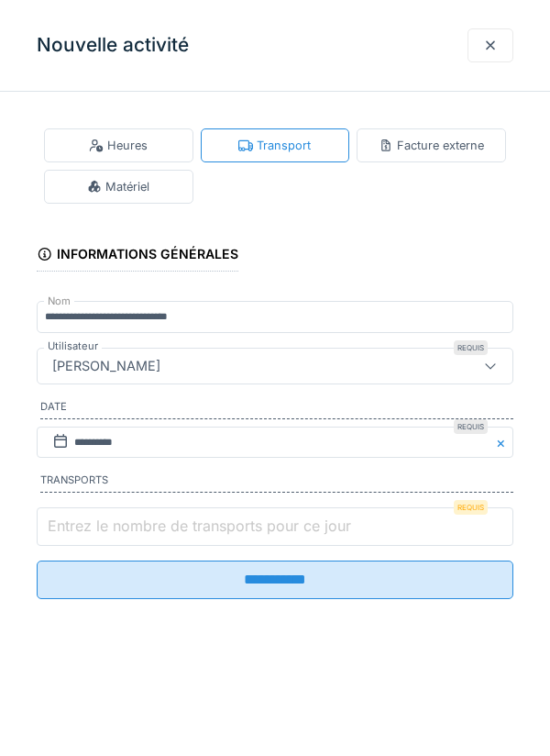
click at [83, 522] on input "Entrez le nombre de transports pour ce jour" at bounding box center [275, 526] width 477 height 39
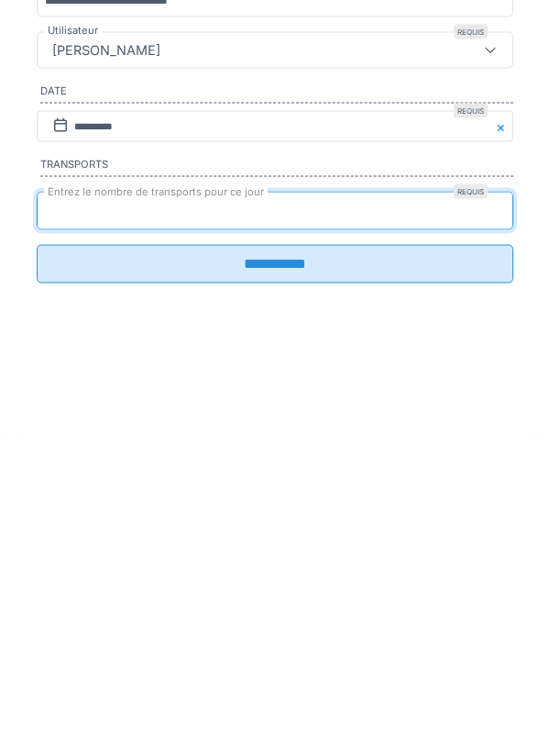
type input "*"
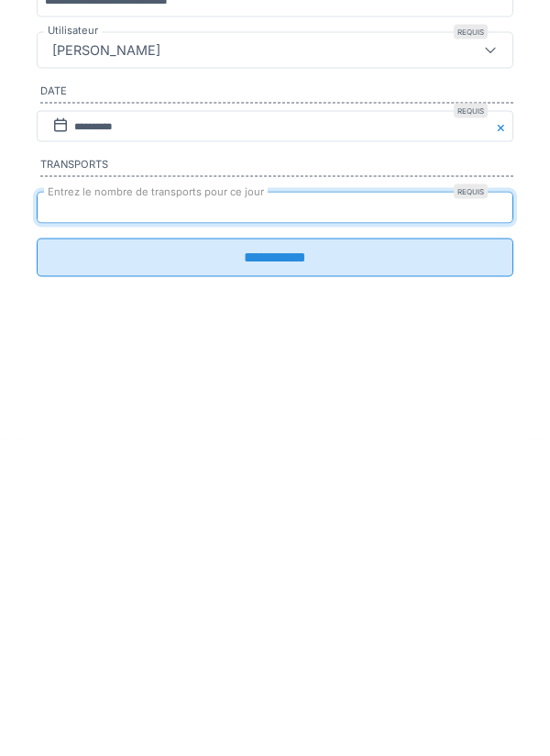
click at [281, 587] on input "**********" at bounding box center [275, 573] width 477 height 39
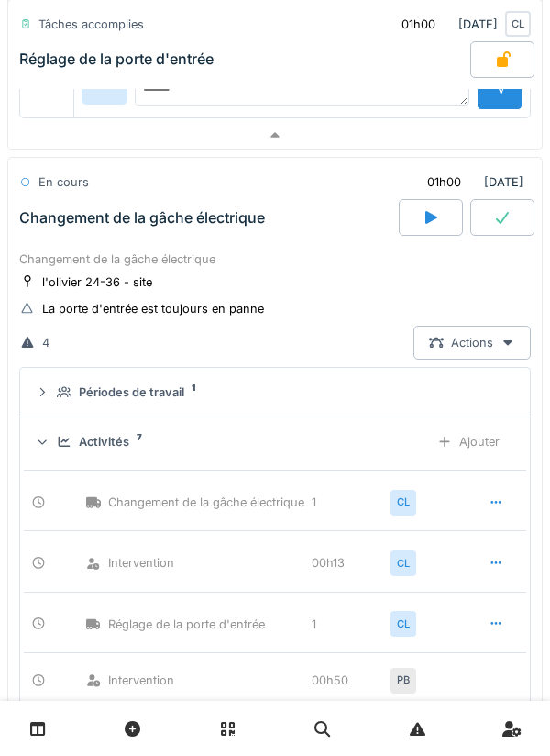
scroll to position [1012, 0]
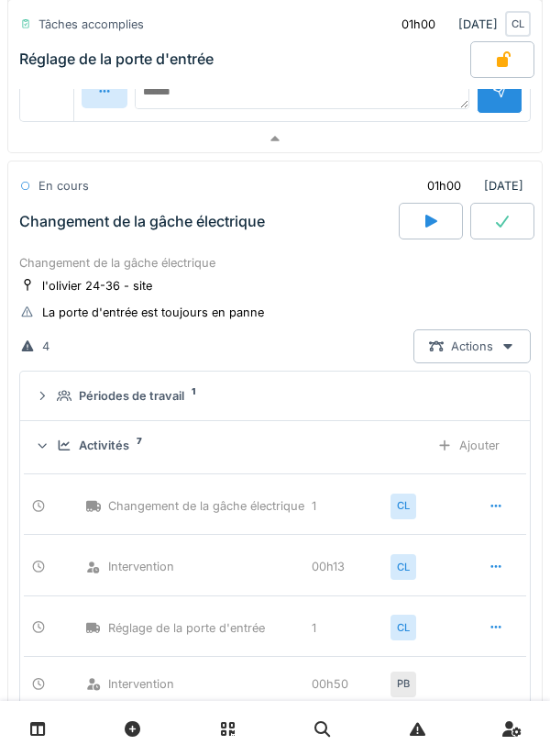
click at [475, 447] on div "Ajouter" at bounding box center [469, 445] width 94 height 34
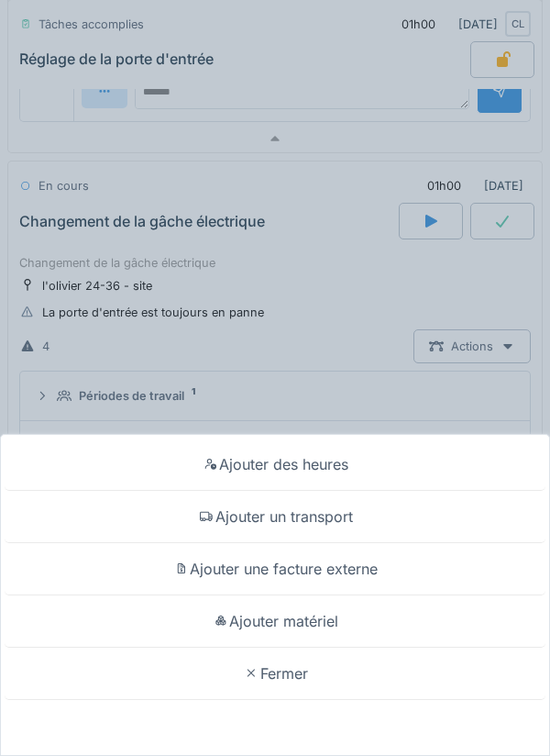
click at [331, 628] on div "Ajouter matériel" at bounding box center [275, 621] width 541 height 52
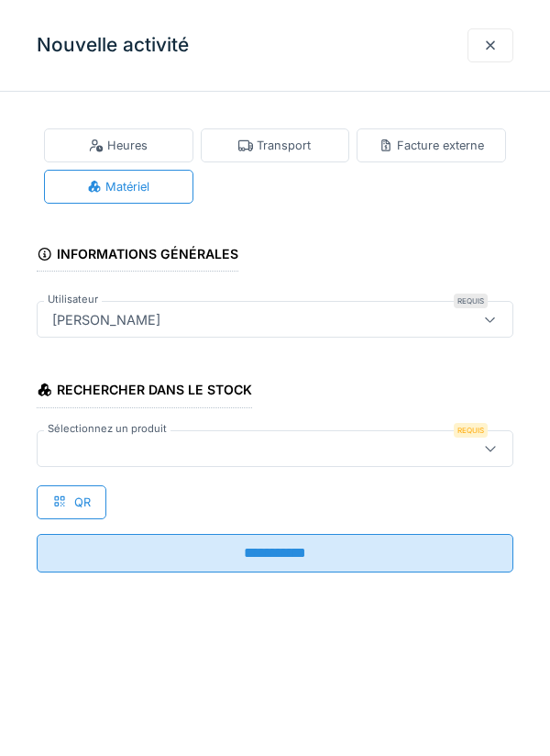
click at [141, 452] on div at bounding box center [245, 448] width 400 height 20
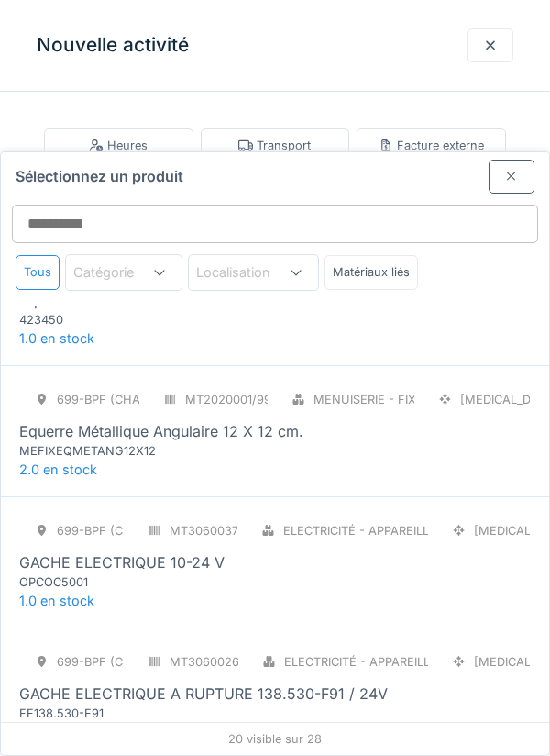
scroll to position [1519, 0]
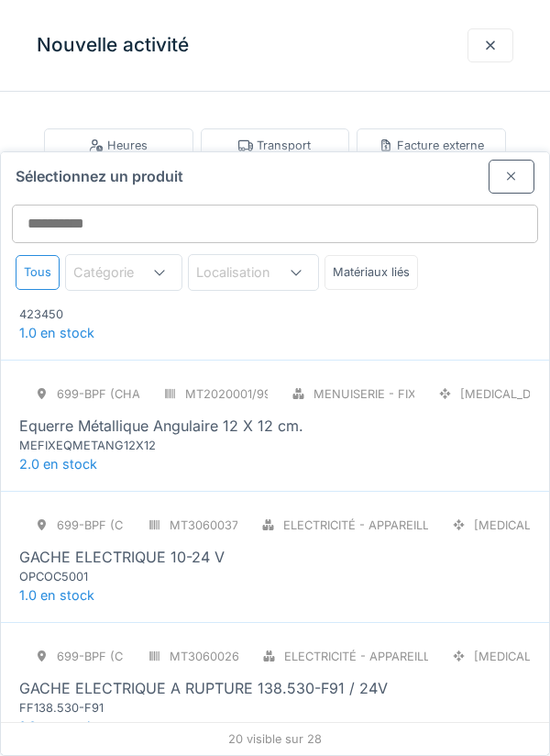
click at [105, 518] on div "699-BPF (CHAREFF) MT3060037/999/001 Electricité - Appareillages - terminaux PCE…" at bounding box center [275, 556] width 548 height 131
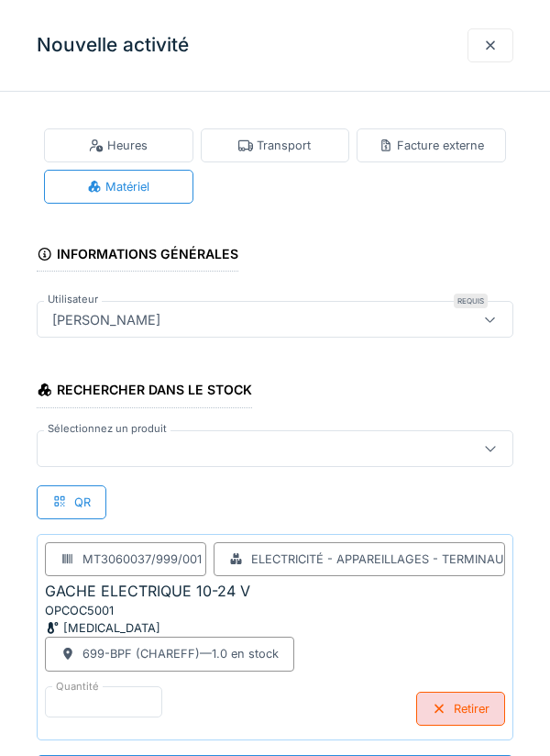
scroll to position [1, 0]
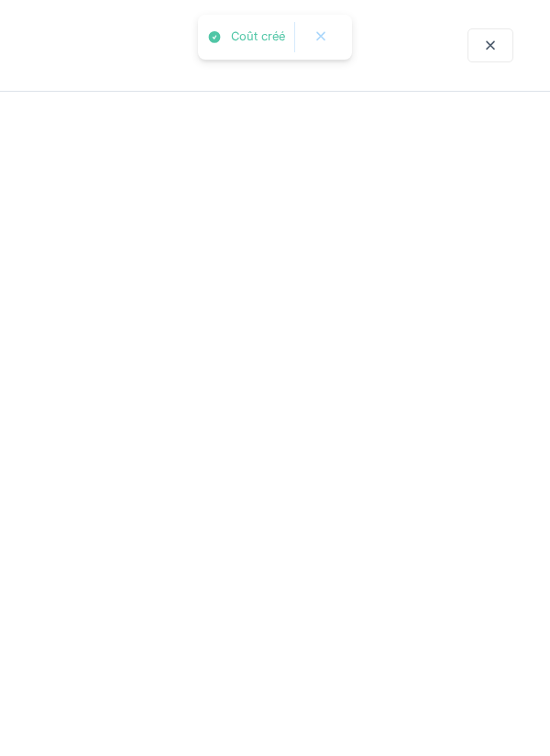
scroll to position [0, 0]
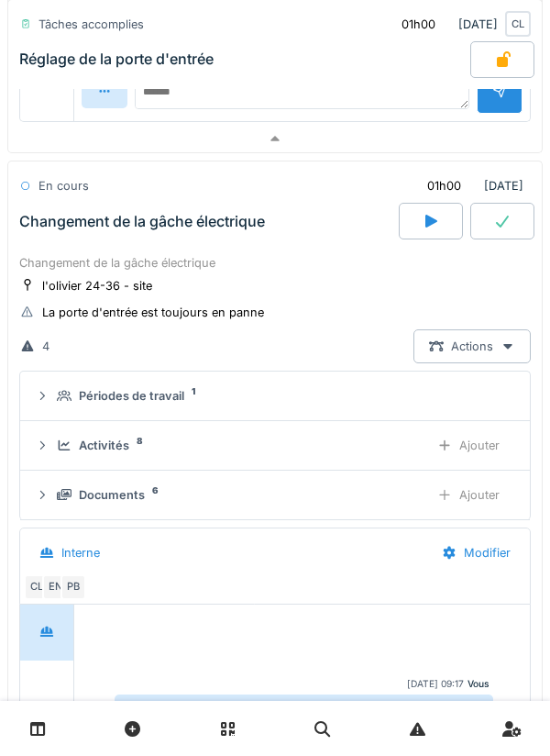
click at [109, 449] on div "Activités" at bounding box center [104, 444] width 50 height 17
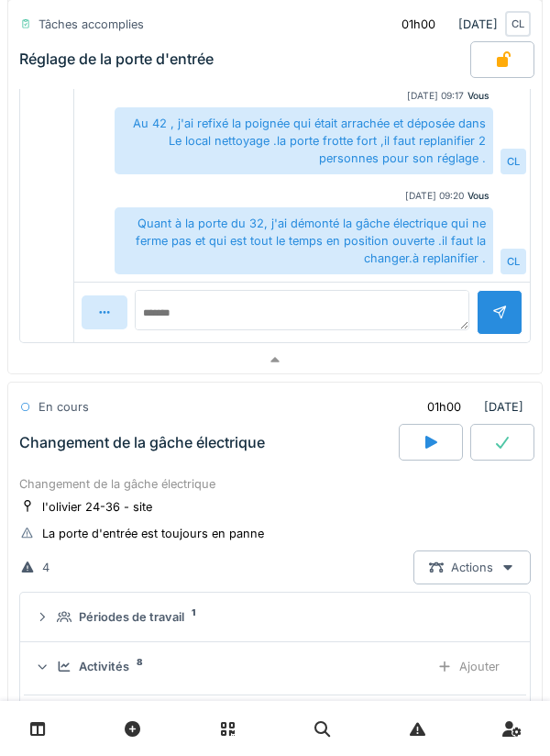
scroll to position [799, 0]
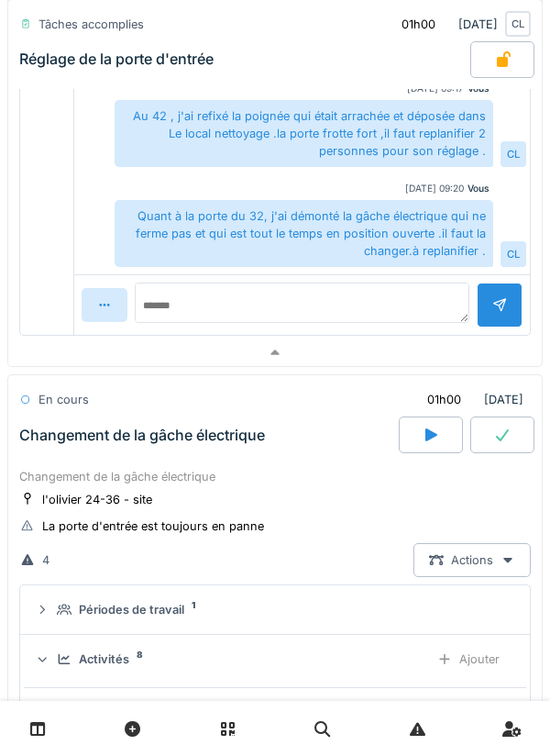
click at [460, 660] on div "Ajouter" at bounding box center [469, 659] width 94 height 34
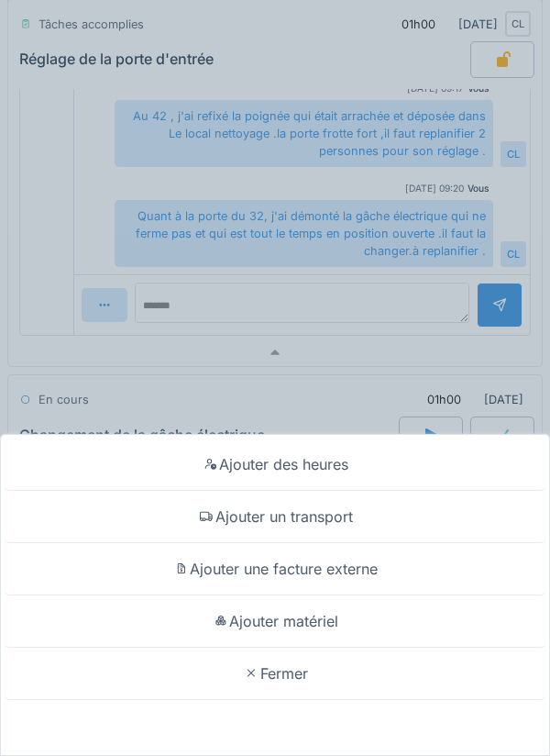
click at [327, 647] on div "Ajouter matériel" at bounding box center [275, 621] width 541 height 52
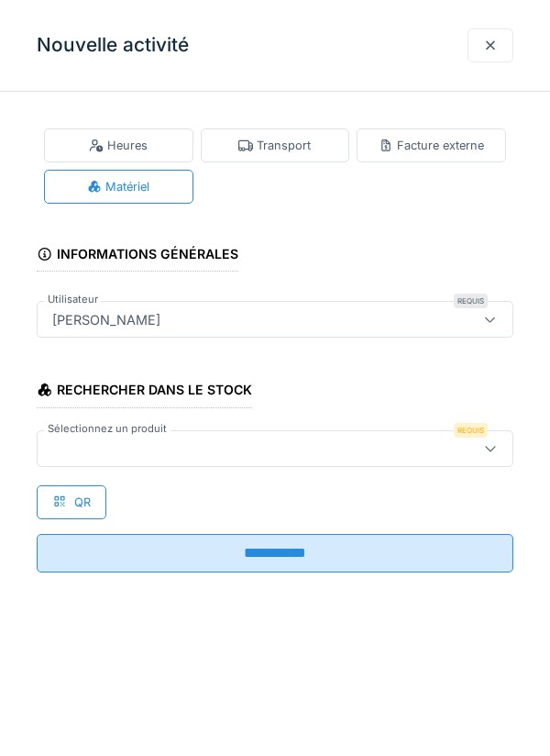
click at [125, 438] on div at bounding box center [245, 448] width 400 height 20
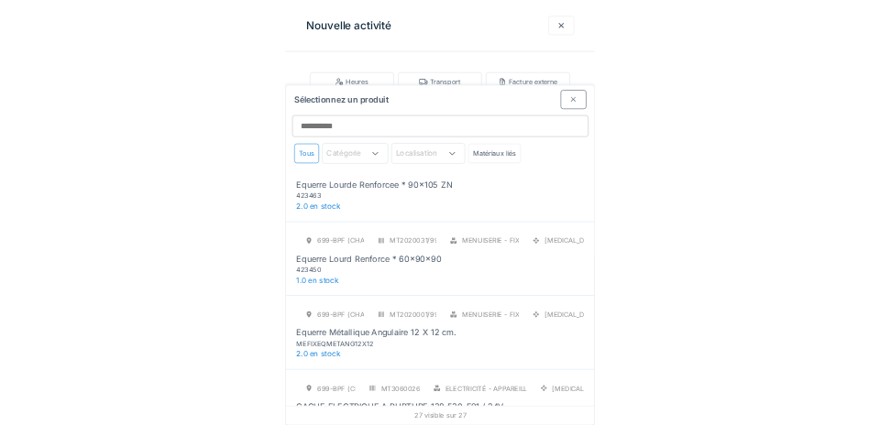
scroll to position [1344, 0]
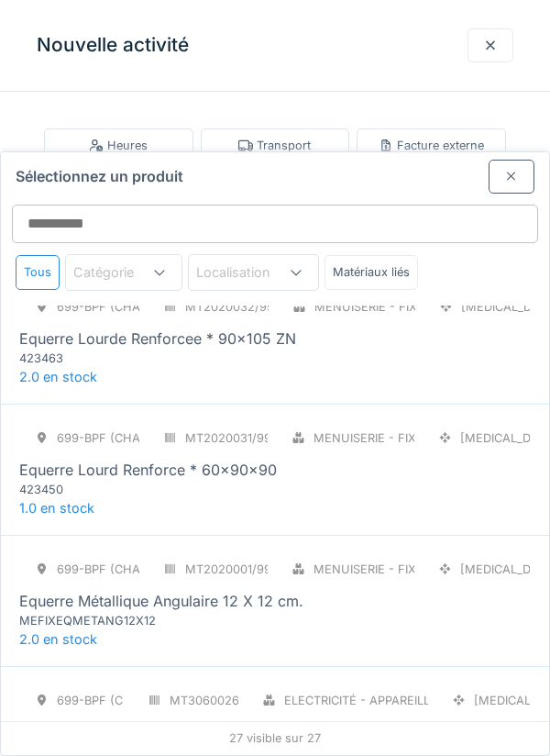
click at [524, 160] on div at bounding box center [512, 177] width 46 height 34
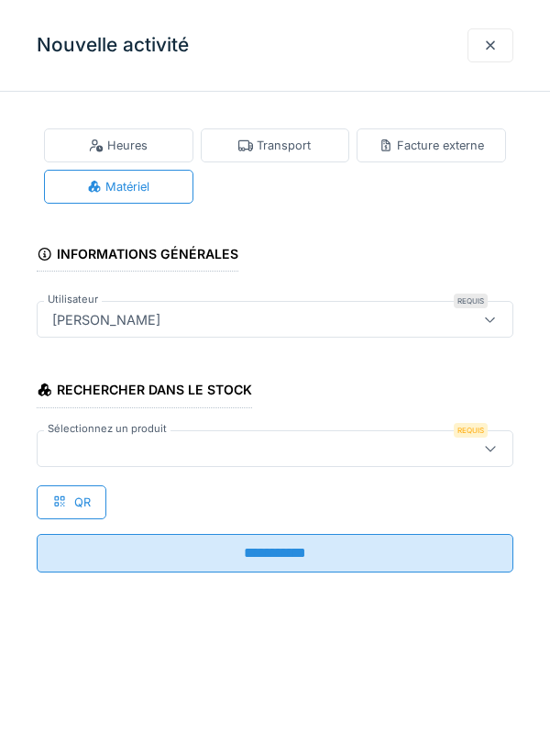
click at [491, 45] on div at bounding box center [490, 45] width 15 height 17
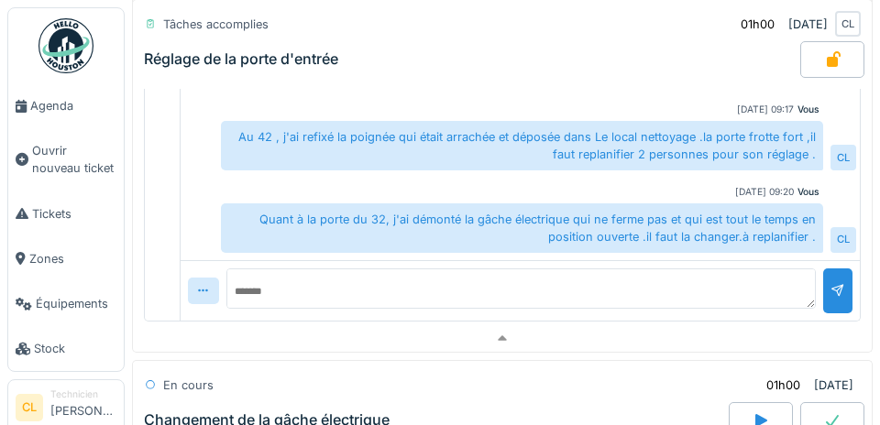
scroll to position [738, 0]
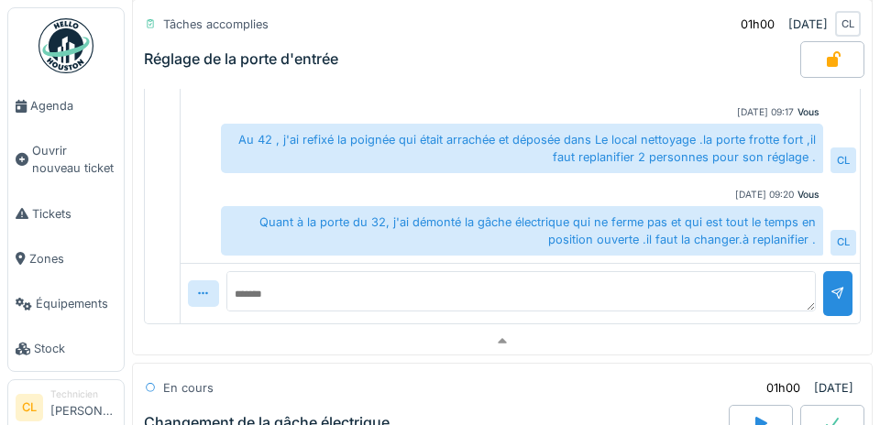
click at [49, 112] on span "Agenda" at bounding box center [73, 105] width 86 height 17
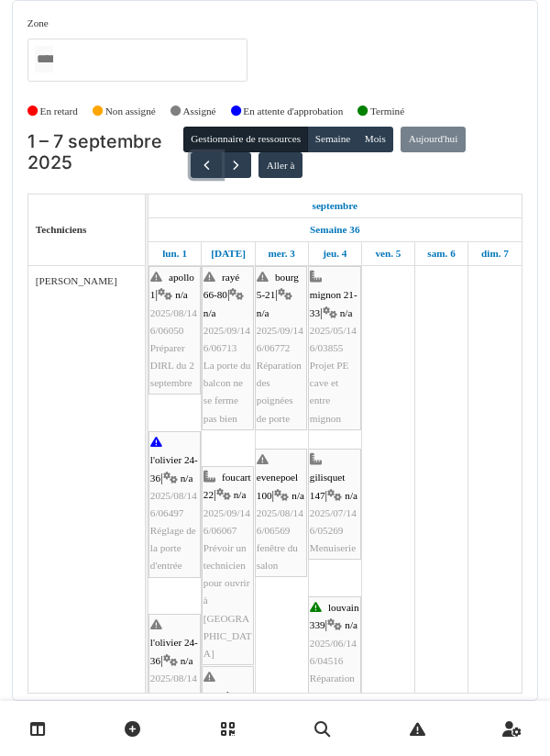
click at [201, 173] on button "button" at bounding box center [206, 165] width 30 height 27
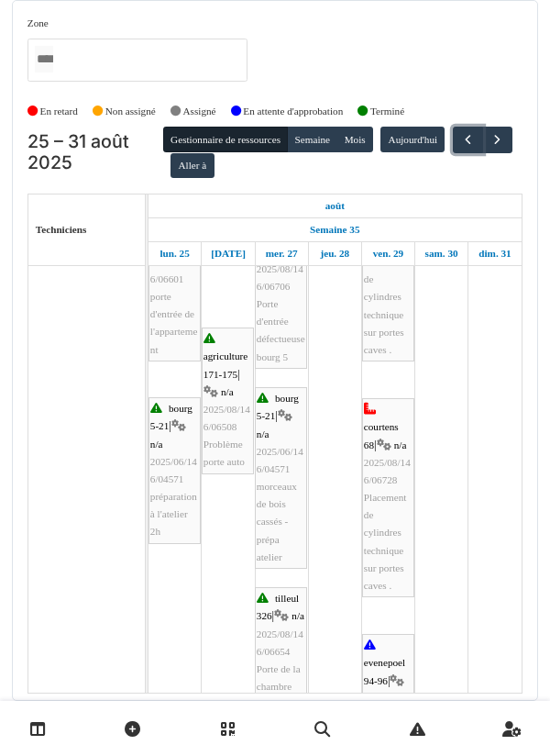
scroll to position [654, 0]
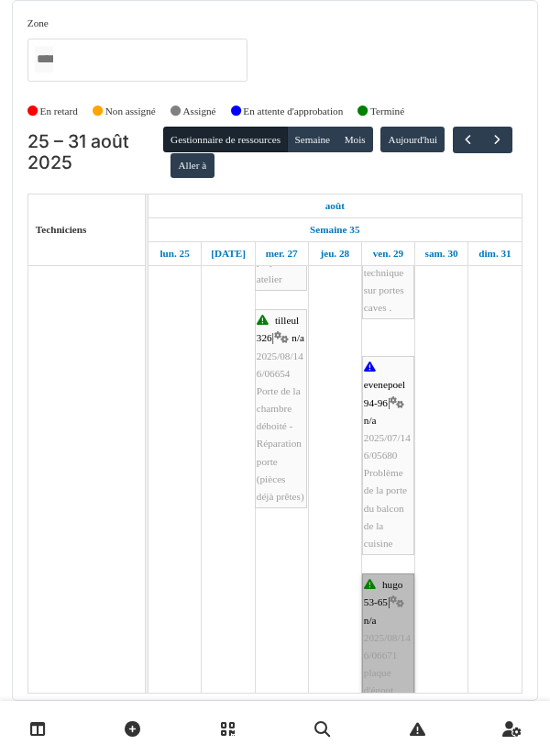
click at [387, 631] on link "hugo 53-65 | n/a 2025/08/146/06671 plaque d'égout devant Hugo 53" at bounding box center [388, 664] width 52 height 182
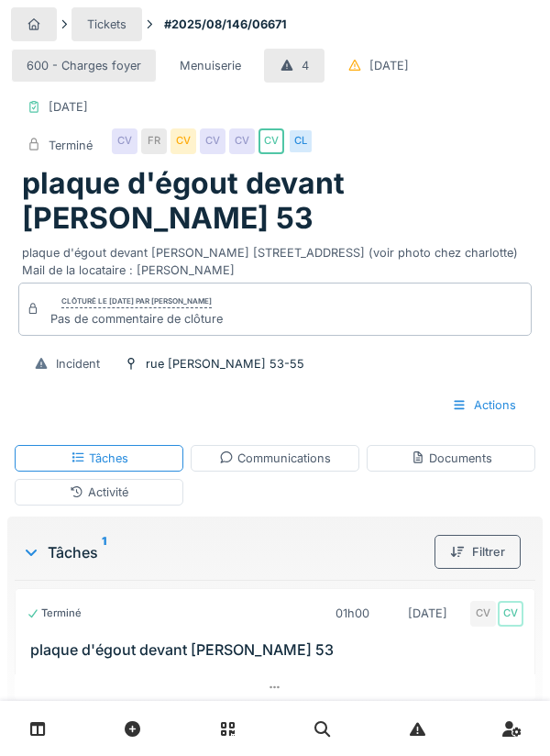
click at [131, 479] on div "Activité" at bounding box center [99, 492] width 169 height 27
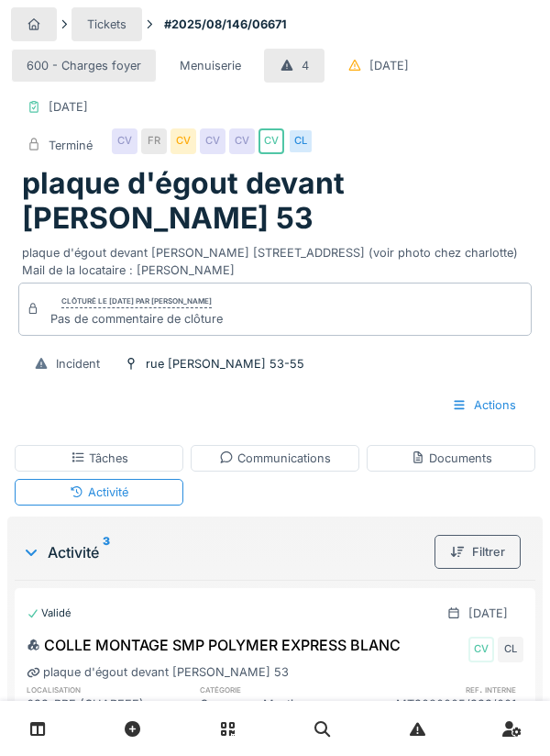
click at [142, 445] on div "Tâches" at bounding box center [99, 458] width 169 height 27
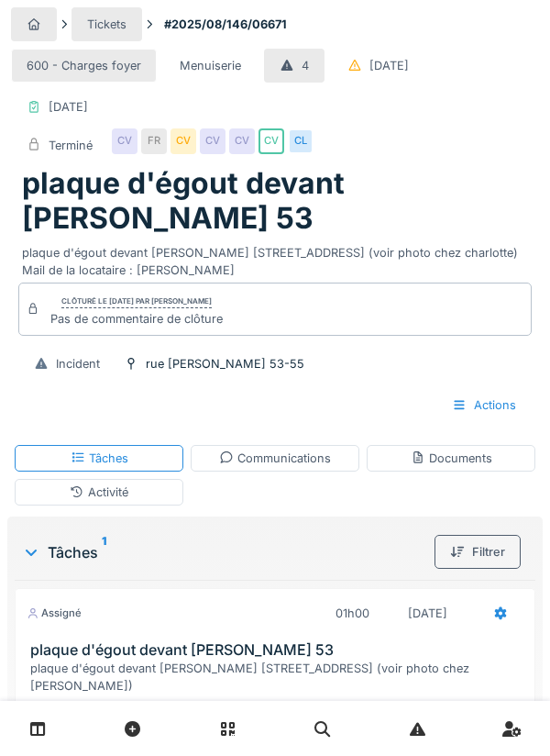
scroll to position [70, 0]
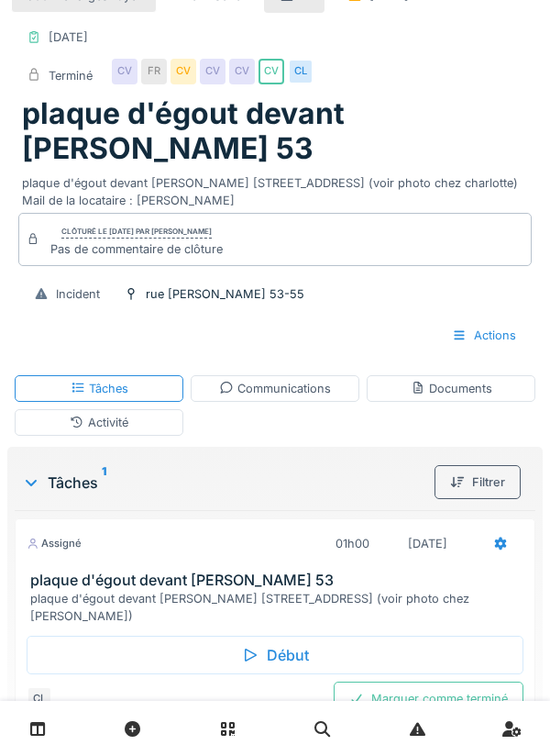
click at [503, 537] on icon at bounding box center [500, 543] width 15 height 12
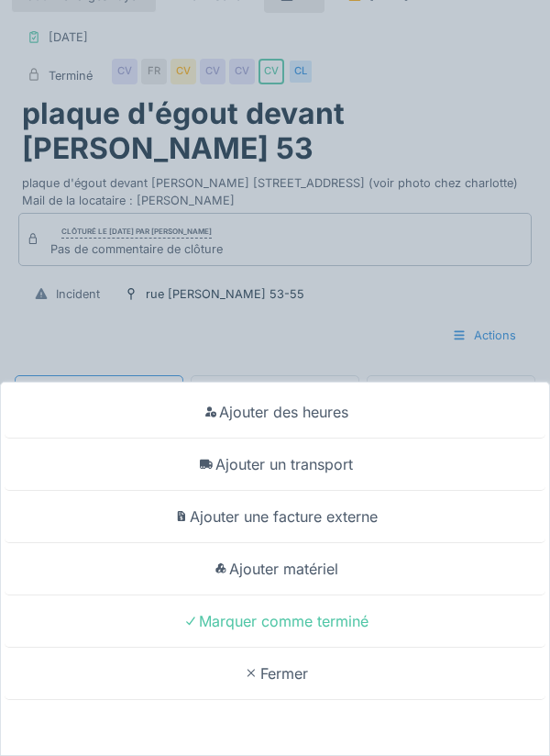
click at [316, 595] on div "Ajouter matériel" at bounding box center [275, 569] width 541 height 52
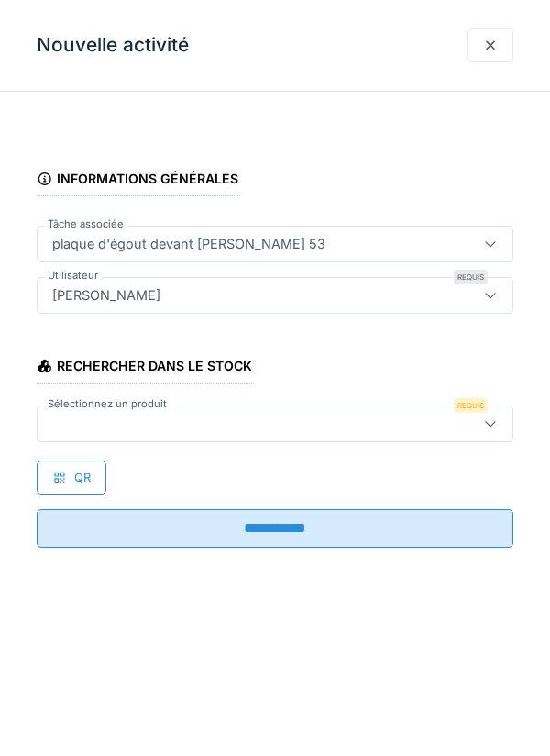
click at [135, 423] on div at bounding box center [245, 424] width 400 height 20
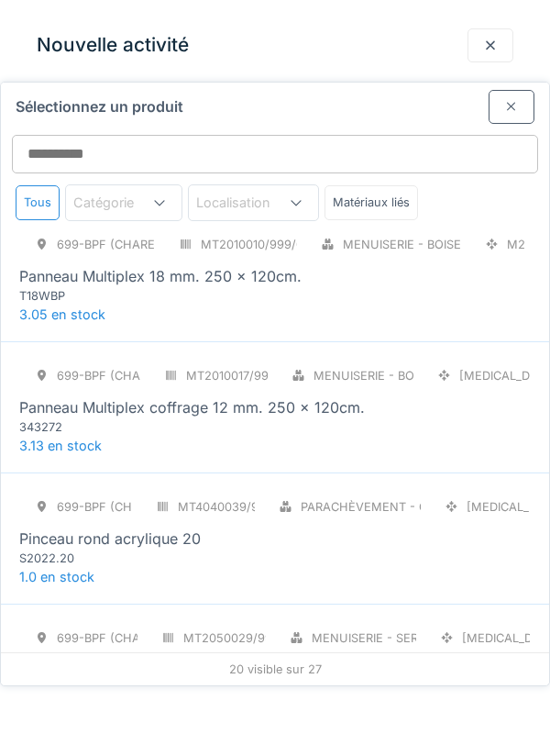
scroll to position [2130, 0]
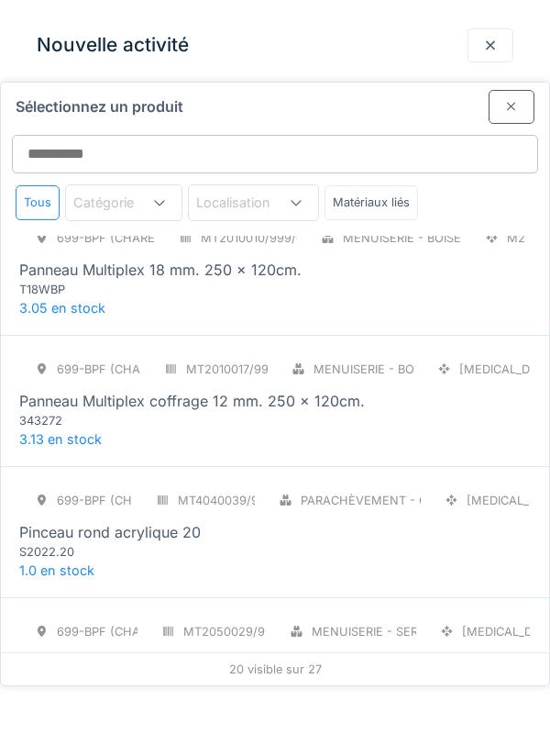
click at [101, 412] on div "343272" at bounding box center [129, 420] width 220 height 17
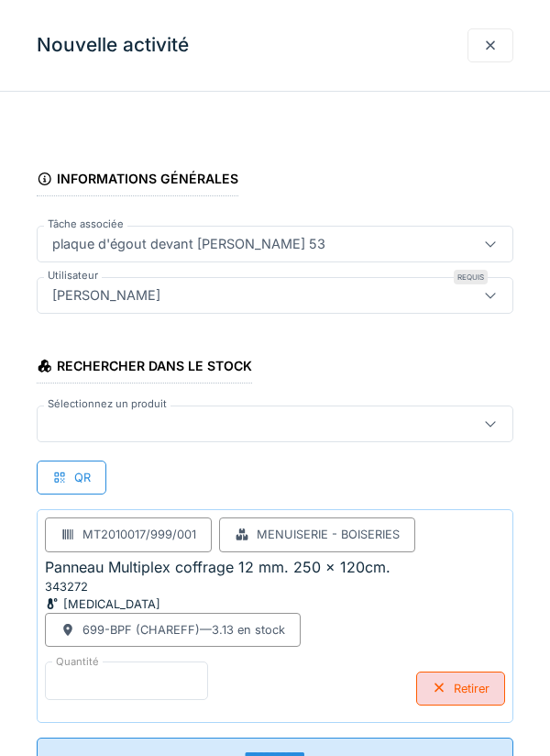
click at [83, 679] on input "*" at bounding box center [126, 680] width 163 height 39
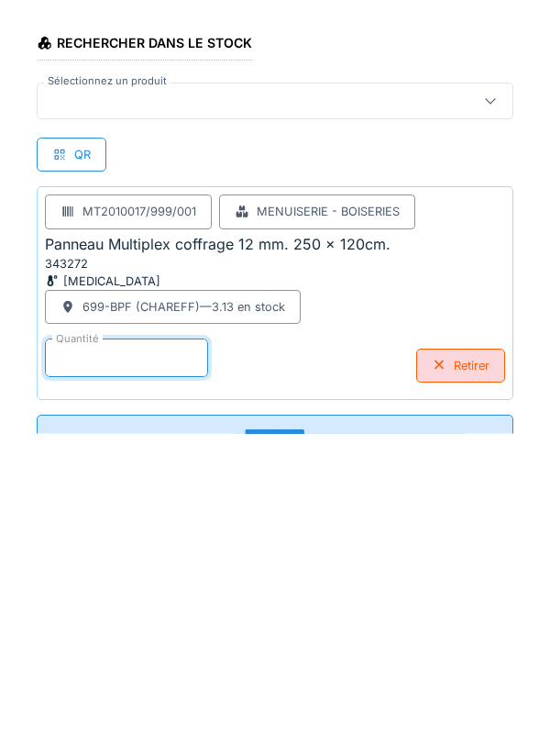
scroll to position [158, 0]
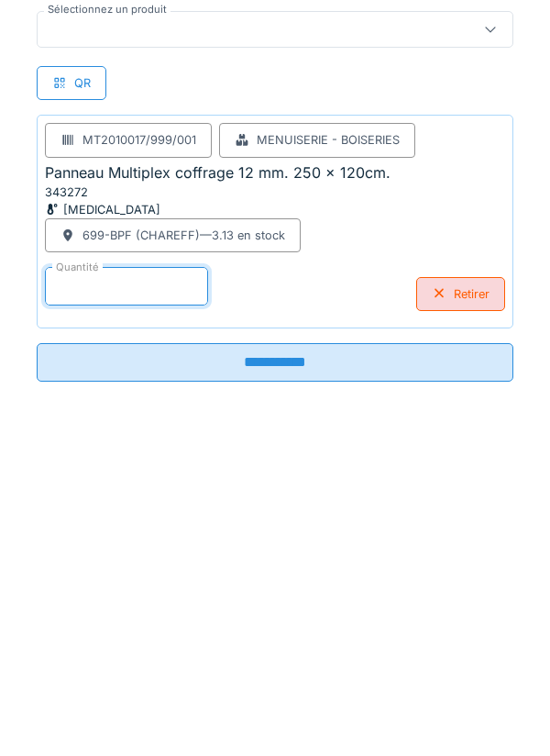
type input "****"
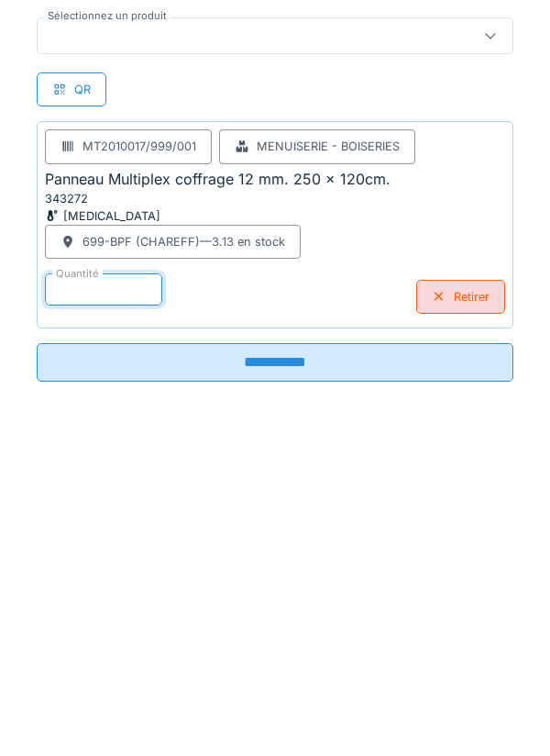
click at [270, 692] on input "**********" at bounding box center [275, 685] width 477 height 39
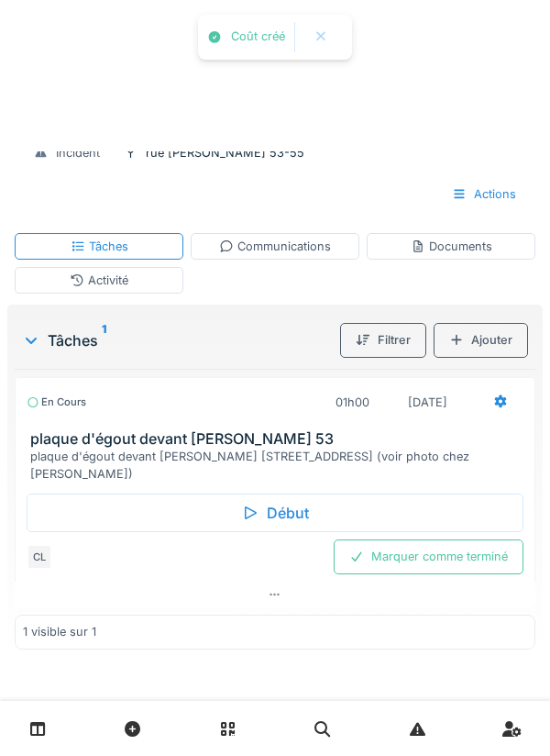
scroll to position [98, 0]
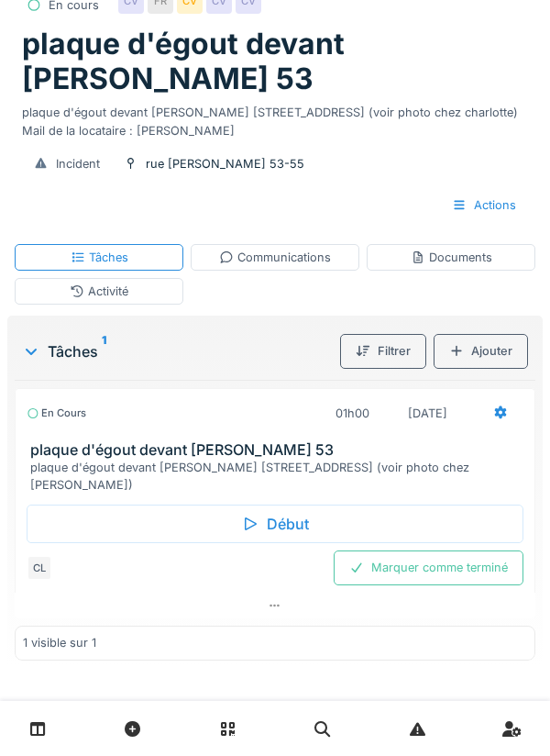
click at [103, 300] on div "Activité" at bounding box center [99, 290] width 59 height 17
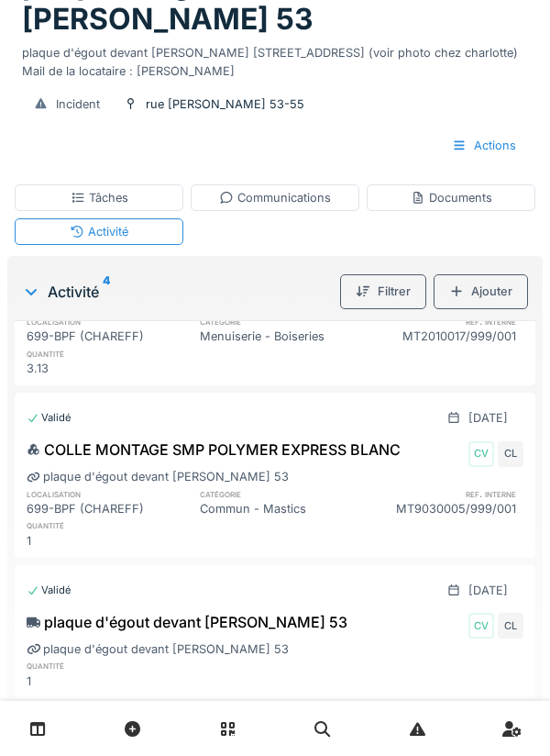
scroll to position [0, 0]
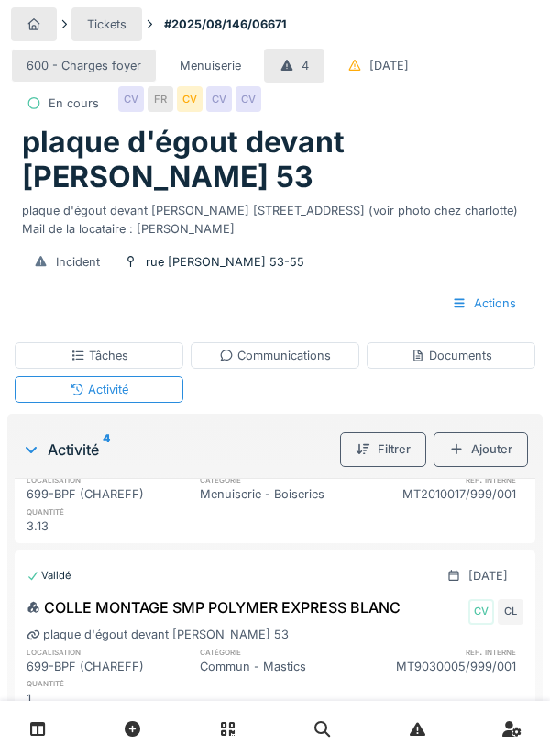
click at [120, 361] on div "Tâches" at bounding box center [100, 355] width 58 height 17
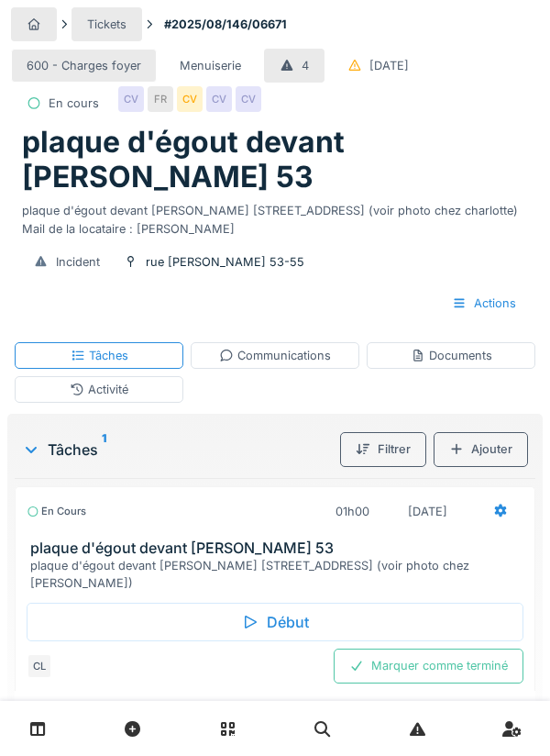
click at [448, 661] on div "Marquer comme terminé" at bounding box center [429, 665] width 190 height 34
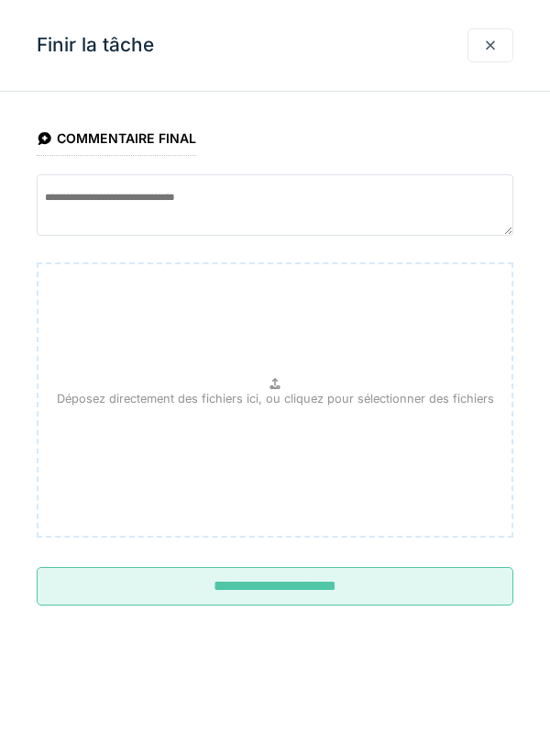
click at [289, 581] on input "**********" at bounding box center [275, 586] width 477 height 39
